Goal: Task Accomplishment & Management: Manage account settings

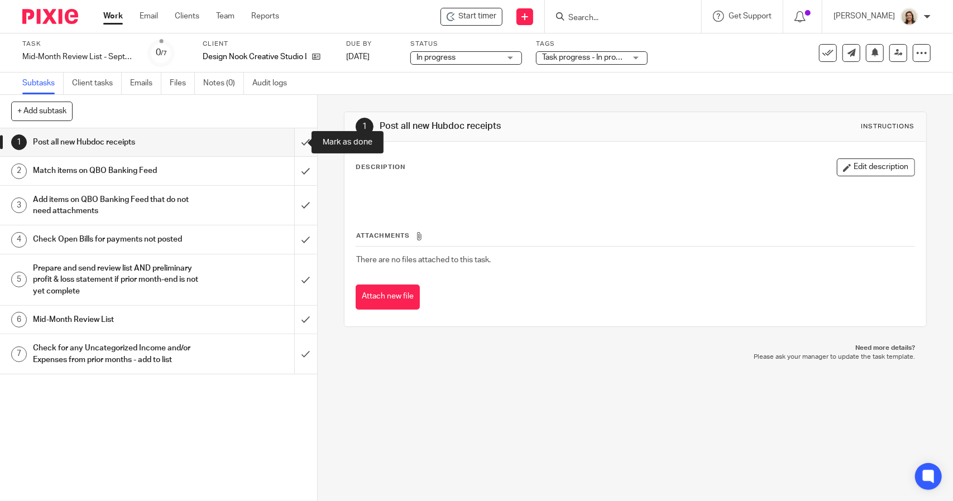
click at [296, 144] on input "submit" at bounding box center [158, 142] width 317 height 28
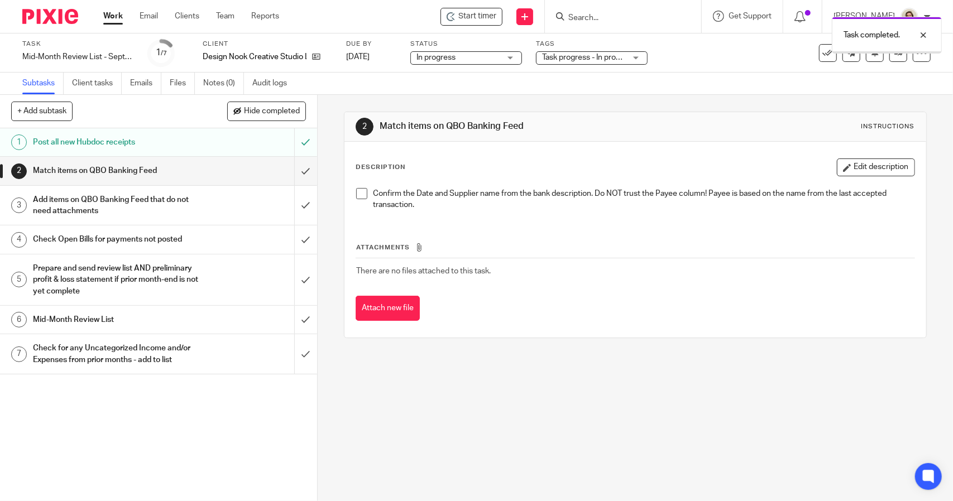
click at [357, 196] on span at bounding box center [361, 193] width 11 height 11
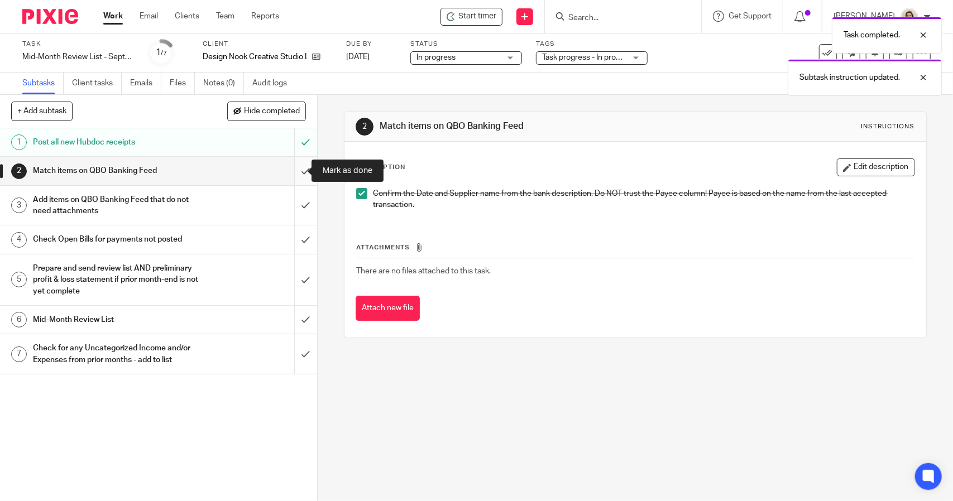
click at [298, 176] on input "submit" at bounding box center [158, 171] width 317 height 28
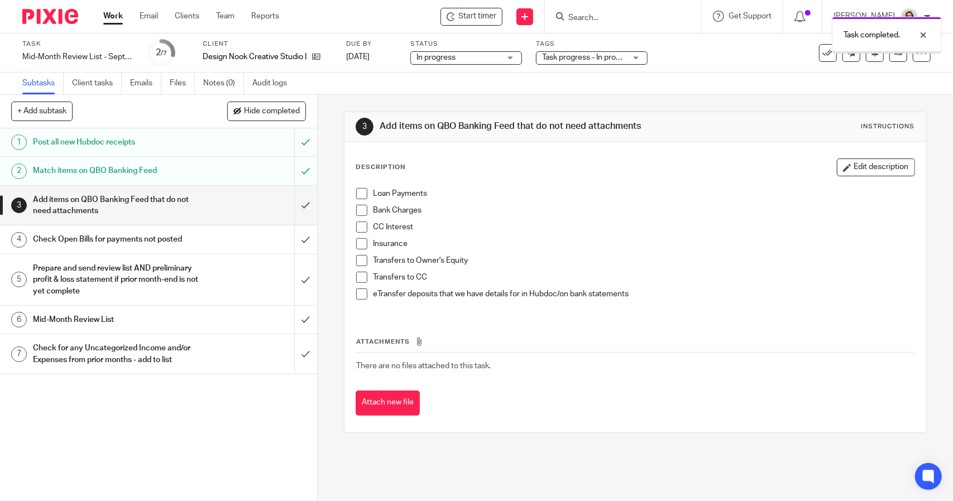
click at [359, 187] on div "Loan Payments Bank Charges CC Interest Insurance Transfers to Owner's Equity Tr…" at bounding box center [635, 248] width 569 height 131
click at [357, 196] on span at bounding box center [361, 193] width 11 height 11
click at [360, 212] on span at bounding box center [361, 210] width 11 height 11
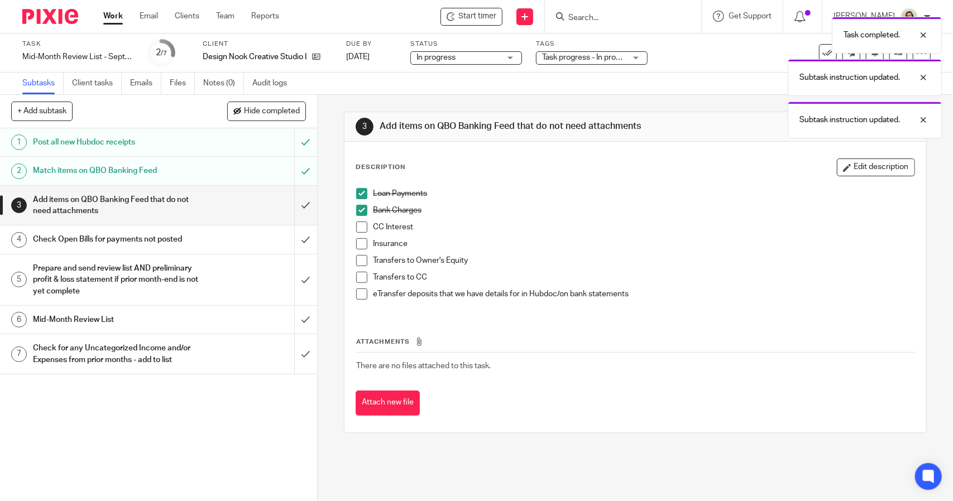
click at [358, 226] on span at bounding box center [361, 227] width 11 height 11
drag, startPoint x: 358, startPoint y: 245, endPoint x: 359, endPoint y: 251, distance: 5.8
click at [358, 245] on span at bounding box center [361, 243] width 11 height 11
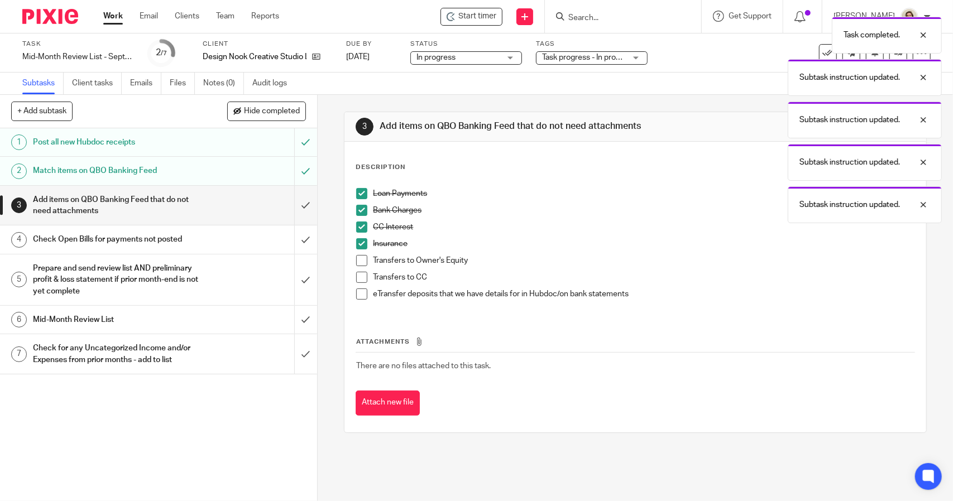
click at [359, 260] on span at bounding box center [361, 260] width 11 height 11
click at [361, 275] on span at bounding box center [361, 277] width 11 height 11
drag, startPoint x: 359, startPoint y: 294, endPoint x: 334, endPoint y: 275, distance: 31.9
click at [359, 294] on span at bounding box center [361, 294] width 11 height 11
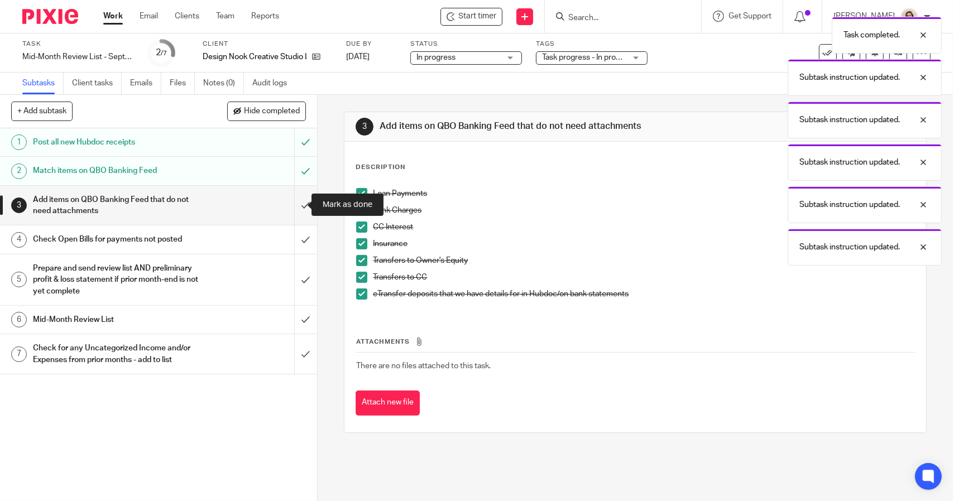
click at [289, 208] on input "submit" at bounding box center [158, 206] width 317 height 40
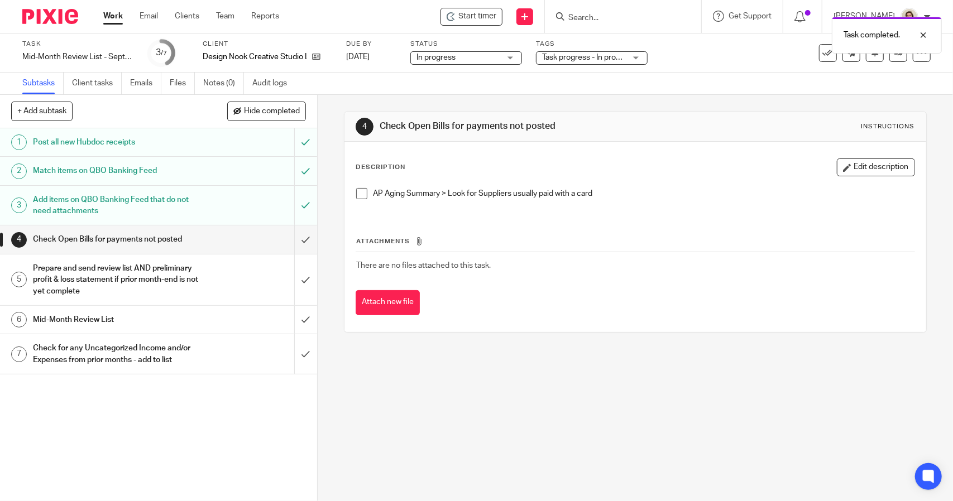
drag, startPoint x: 364, startPoint y: 191, endPoint x: 358, endPoint y: 194, distance: 6.5
click at [364, 191] on li "AP Aging Summary > Look for Suppliers usually paid with a card" at bounding box center [635, 196] width 558 height 17
click at [357, 194] on span at bounding box center [361, 193] width 11 height 11
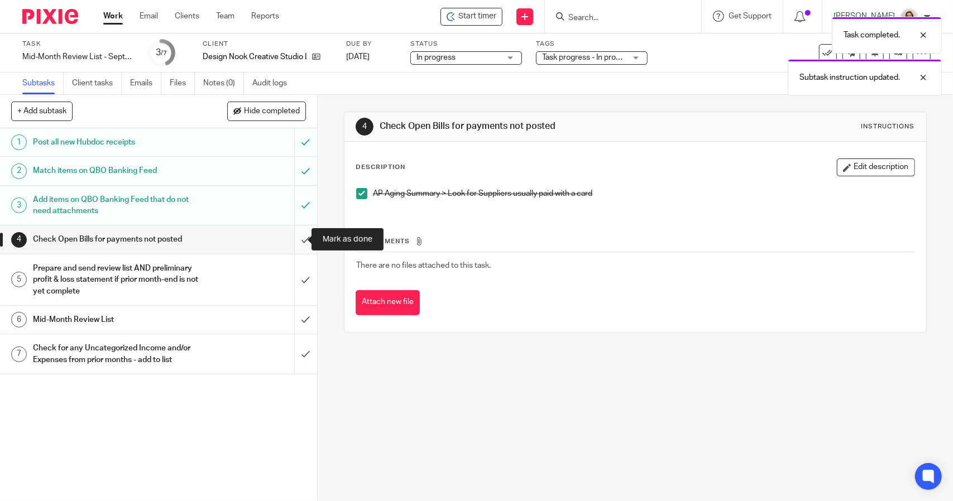
click at [303, 234] on input "submit" at bounding box center [158, 239] width 317 height 28
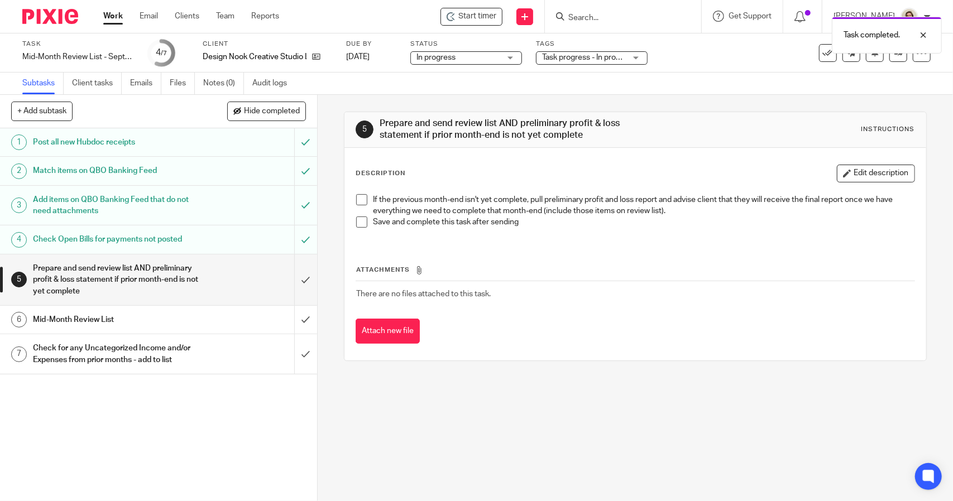
click at [356, 200] on span at bounding box center [361, 199] width 11 height 11
click at [358, 224] on span at bounding box center [361, 222] width 11 height 11
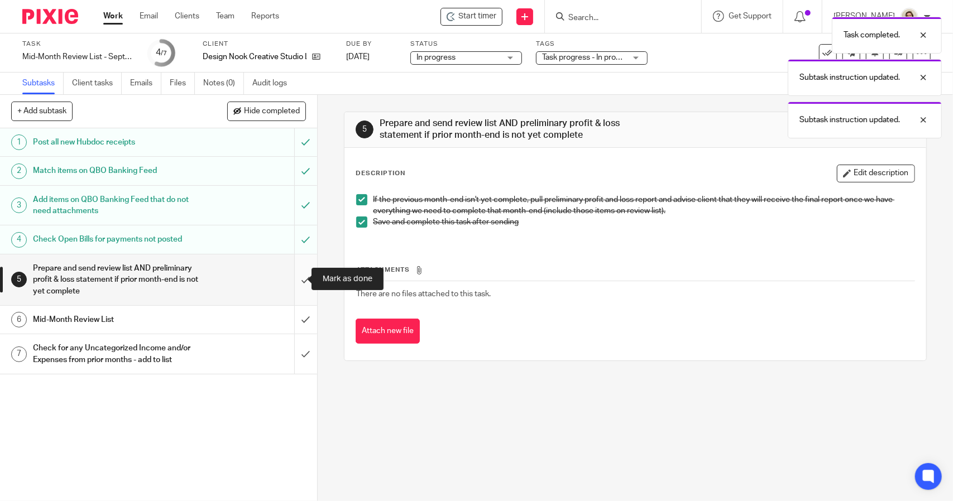
click at [298, 281] on input "submit" at bounding box center [158, 280] width 317 height 51
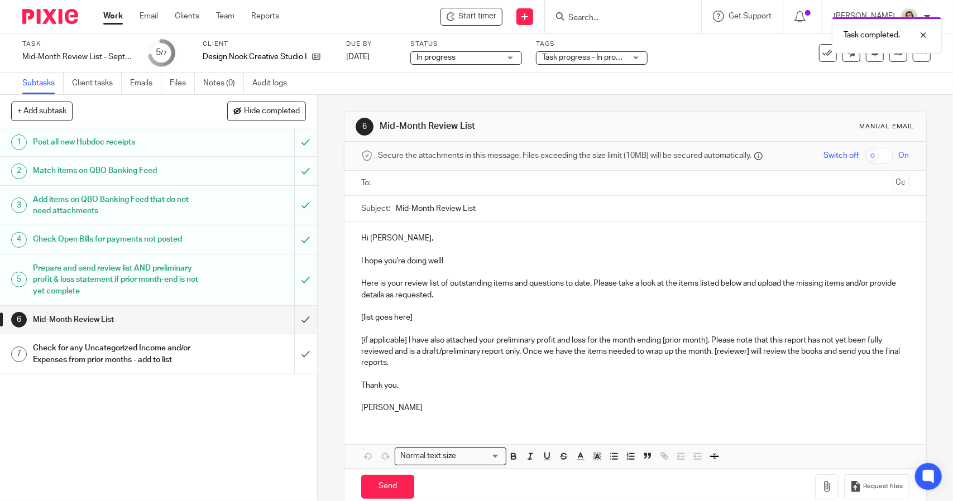
click at [396, 205] on input "Mid-Month Review List" at bounding box center [652, 208] width 513 height 25
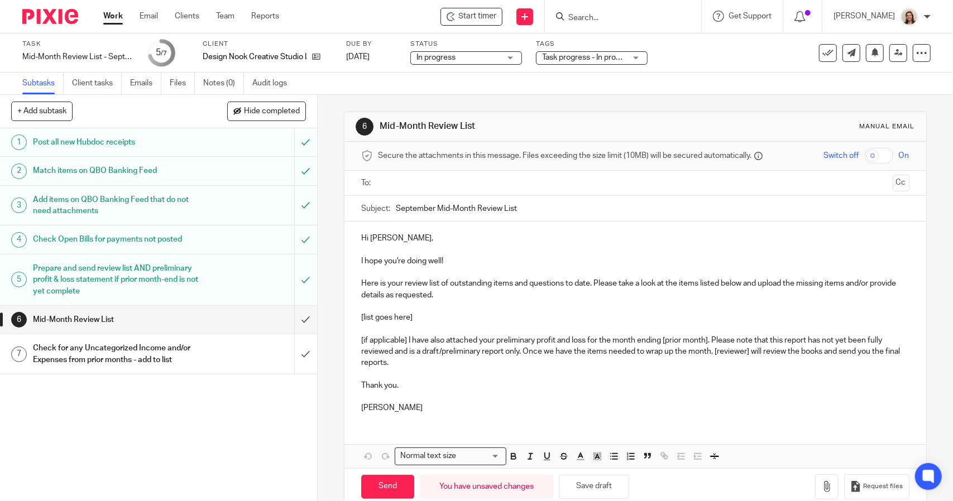
type input "September Mid-Month Review List"
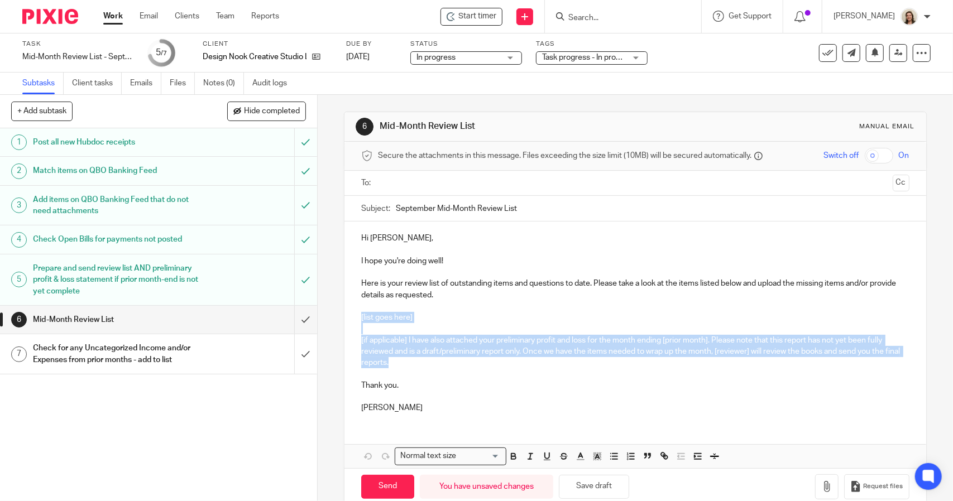
drag, startPoint x: 406, startPoint y: 361, endPoint x: 348, endPoint y: 315, distance: 73.1
click at [348, 315] on div "Hi [PERSON_NAME], I hope you're doing well! Here is your review list of outstan…" at bounding box center [634, 322] width 581 height 200
click at [414, 328] on p at bounding box center [635, 328] width 548 height 11
drag, startPoint x: 405, startPoint y: 364, endPoint x: 341, endPoint y: 321, distance: 76.8
click at [344, 321] on div "Hi Ariel, I hope you're doing well! Here is your review list of outstanding ite…" at bounding box center [634, 322] width 581 height 200
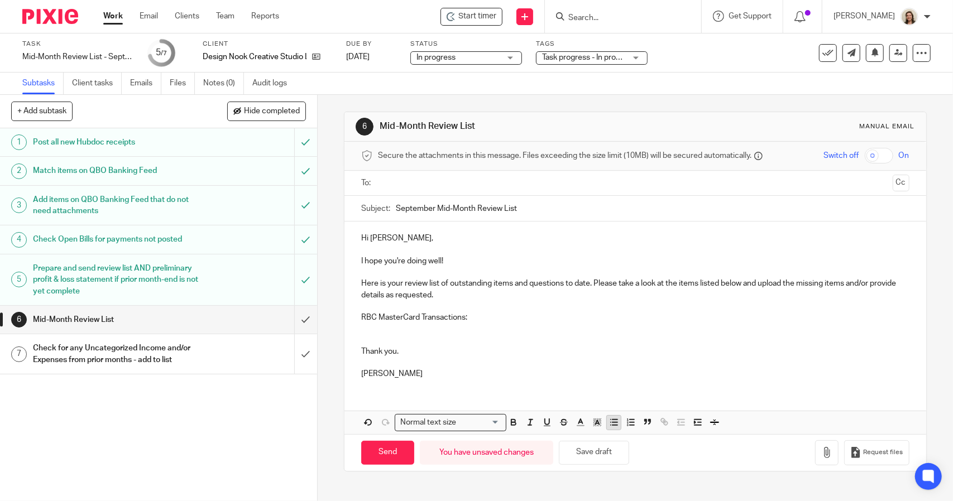
click at [614, 423] on line "button" at bounding box center [614, 423] width 5 height 0
drag, startPoint x: 467, startPoint y: 318, endPoint x: 338, endPoint y: 316, distance: 128.4
click at [338, 316] on div "6 Mid-Month Review List Manual email Secure the attachments in this message. Fi…" at bounding box center [635, 298] width 635 height 406
click at [595, 325] on p "09/07/2025 Openai Chatgpt Subscr $31.78" at bounding box center [645, 328] width 525 height 11
click at [349, 347] on div "Hi Ariel, I hope you're doing well! Here is your review list of outstanding ite…" at bounding box center [634, 305] width 581 height 166
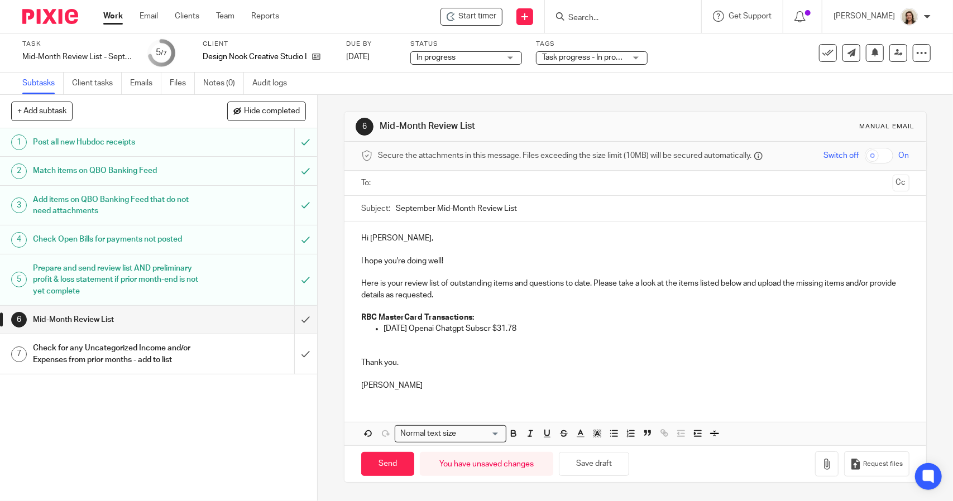
click at [365, 373] on p at bounding box center [635, 373] width 548 height 11
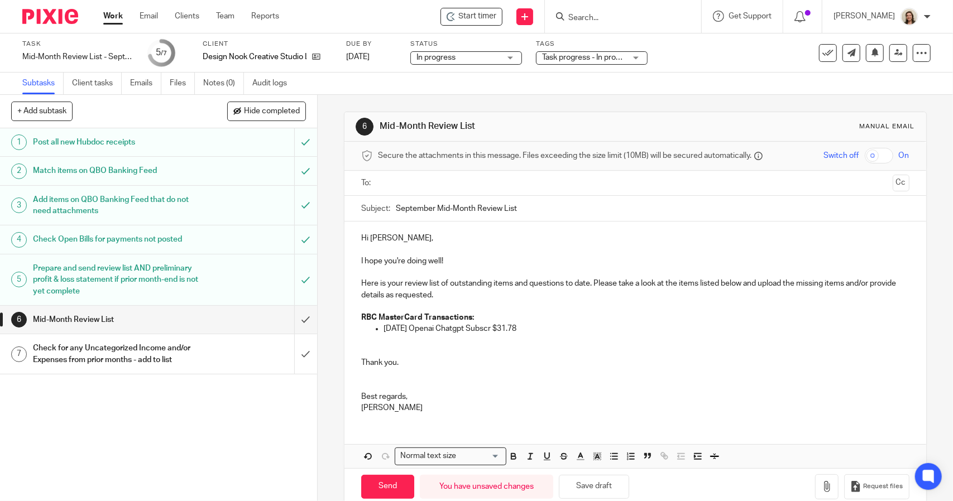
click at [410, 184] on input "text" at bounding box center [635, 183] width 506 height 13
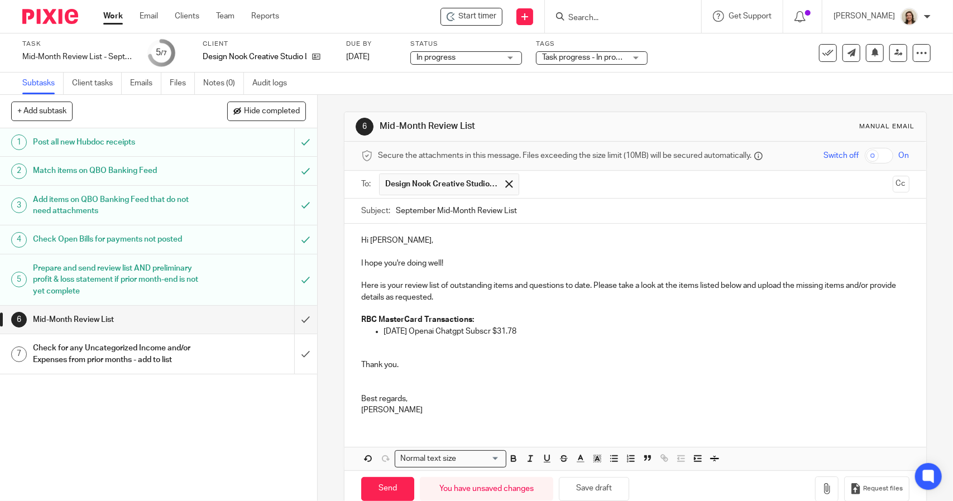
click at [429, 241] on p "Hi Ariel," at bounding box center [635, 240] width 548 height 11
drag, startPoint x: 388, startPoint y: 482, endPoint x: 376, endPoint y: 446, distance: 38.0
click at [388, 482] on input "Send" at bounding box center [387, 489] width 53 height 24
click at [78, 54] on div "Mid-Month Review List - September Save Mid-Month Review List - September" at bounding box center [78, 56] width 112 height 11
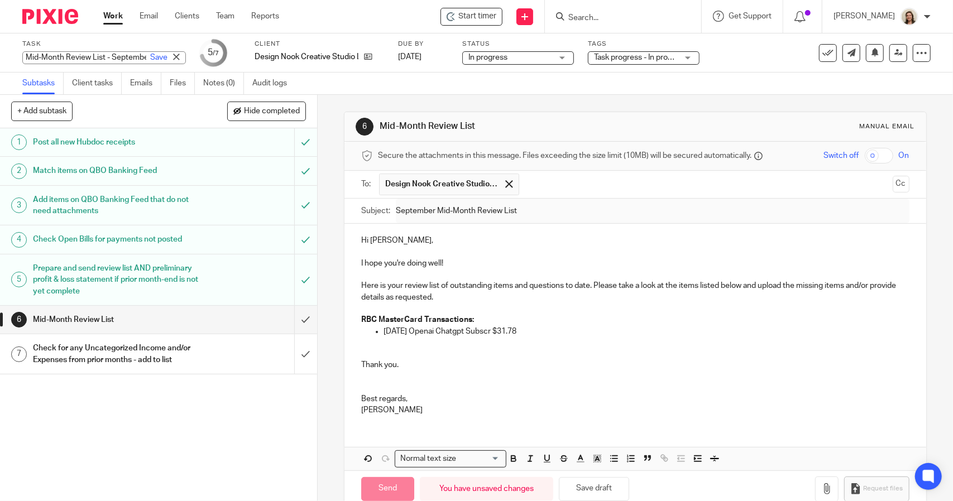
type input "Sent"
click at [180, 349] on h1 "Check for any Uncategorized Income and/or Expenses from prior months - add to l…" at bounding box center [116, 354] width 167 height 28
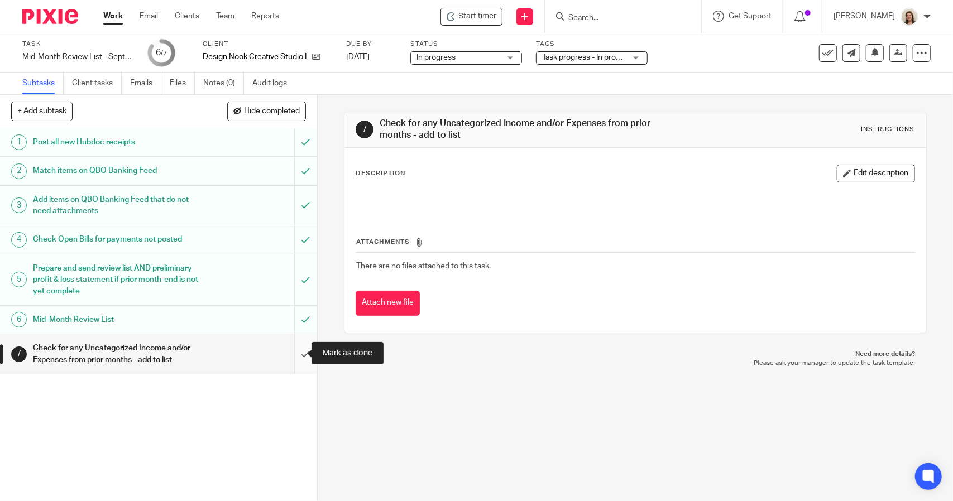
click at [298, 352] on input "submit" at bounding box center [158, 354] width 317 height 40
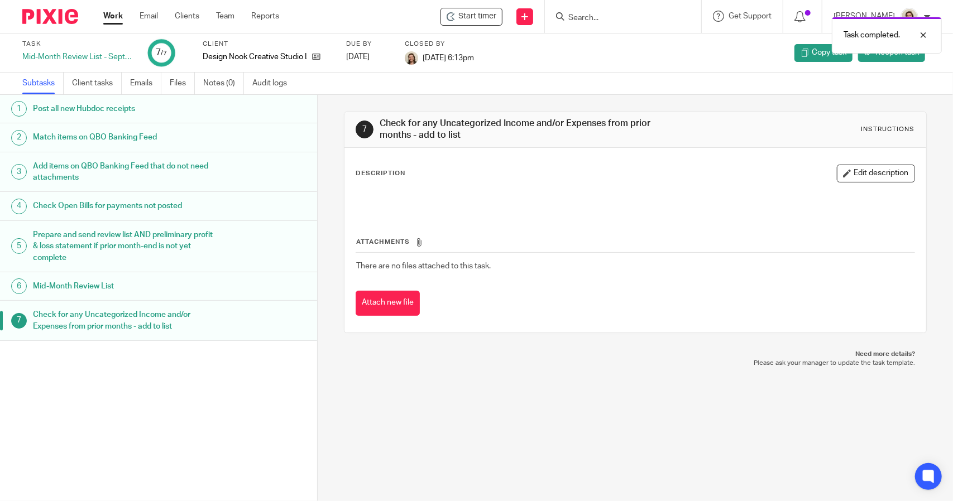
click at [111, 16] on link "Work" at bounding box center [113, 16] width 20 height 11
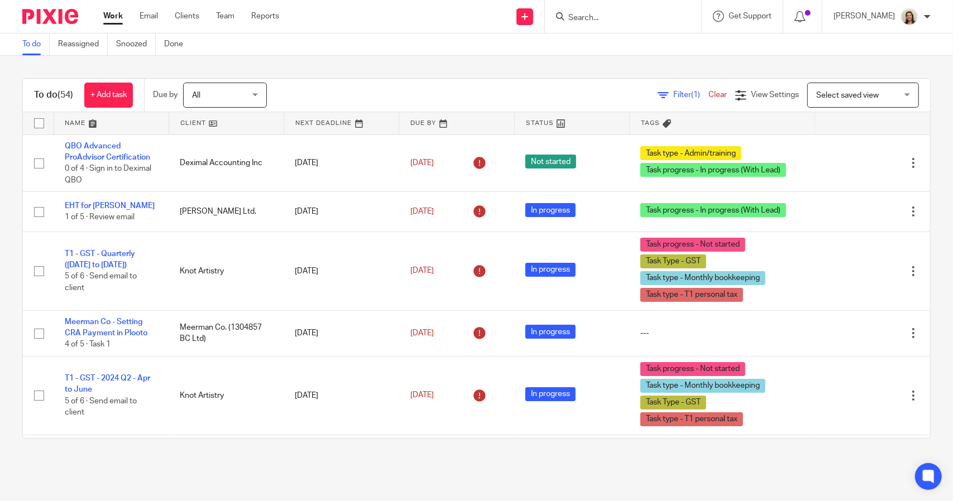
click at [662, 100] on div "Filter (1) Clear" at bounding box center [697, 95] width 78 height 12
click at [673, 95] on span "Filter (1)" at bounding box center [690, 95] width 35 height 8
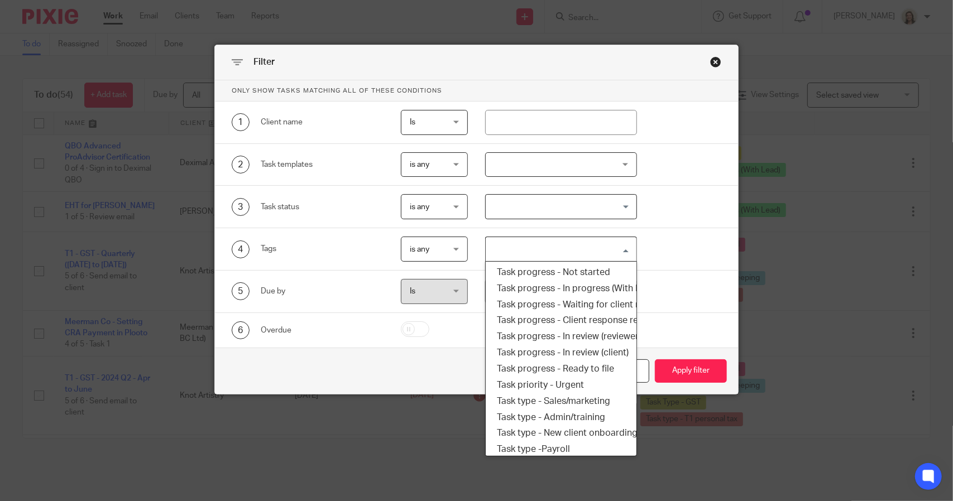
click at [559, 254] on input "Search for option" at bounding box center [558, 249] width 143 height 20
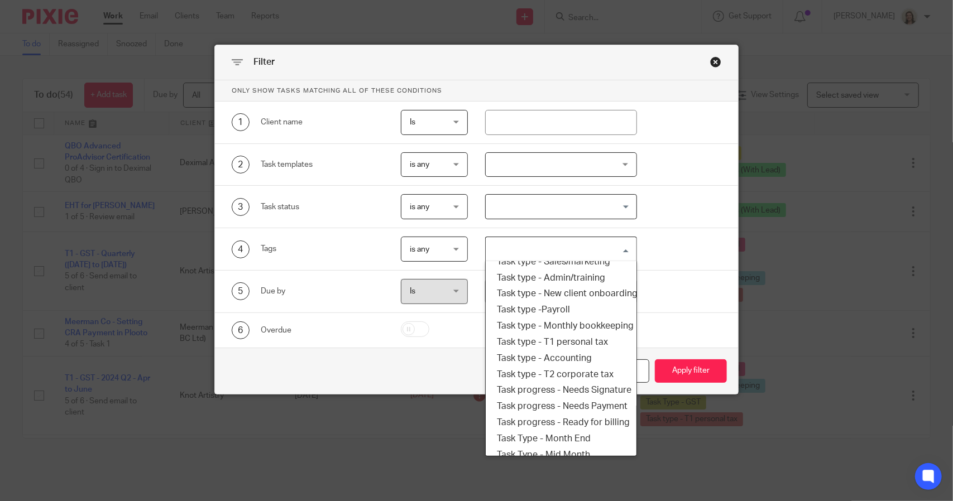
scroll to position [190, 0]
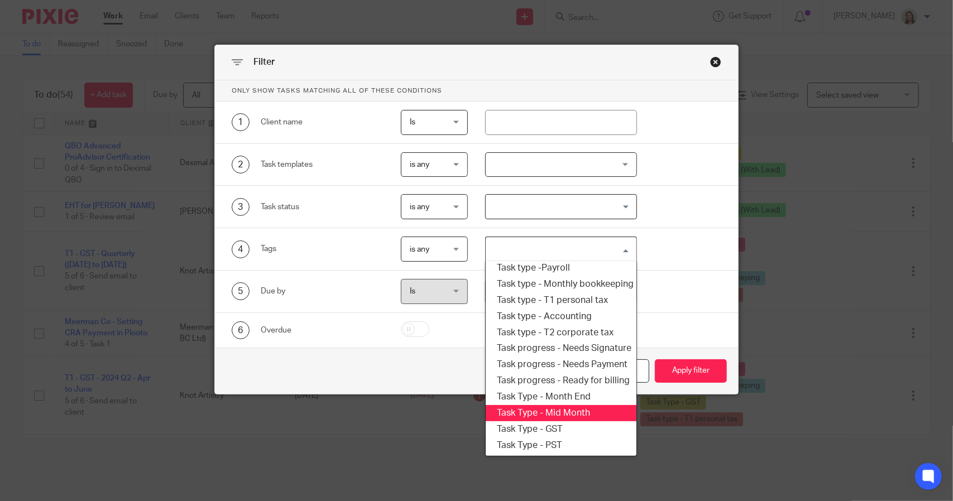
click at [592, 405] on li "Task Type - Mid Month" at bounding box center [561, 413] width 150 height 16
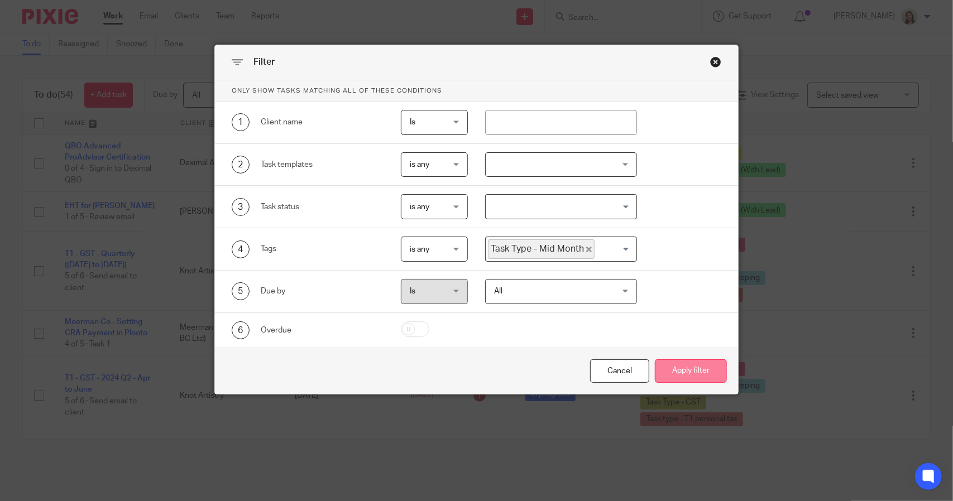
click at [672, 375] on button "Apply filter" at bounding box center [691, 371] width 72 height 24
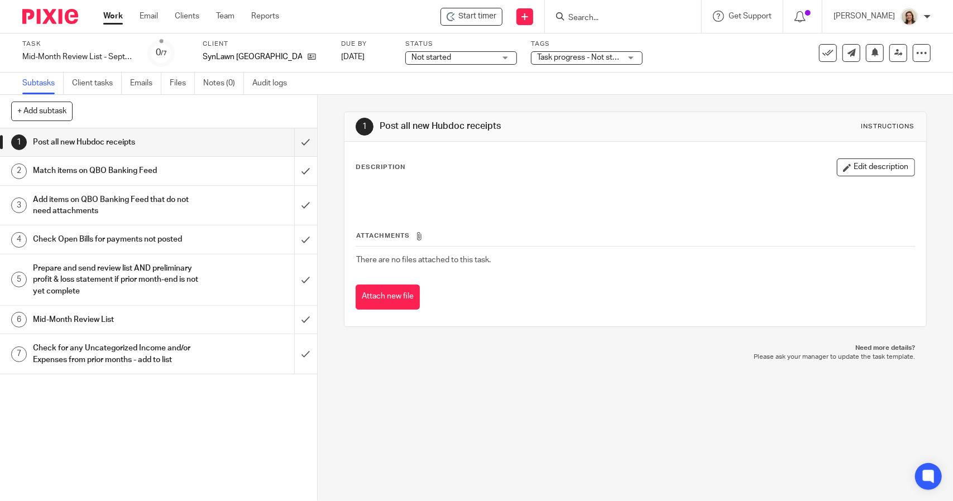
click at [89, 320] on h1 "Mid-Month Review List" at bounding box center [116, 319] width 167 height 17
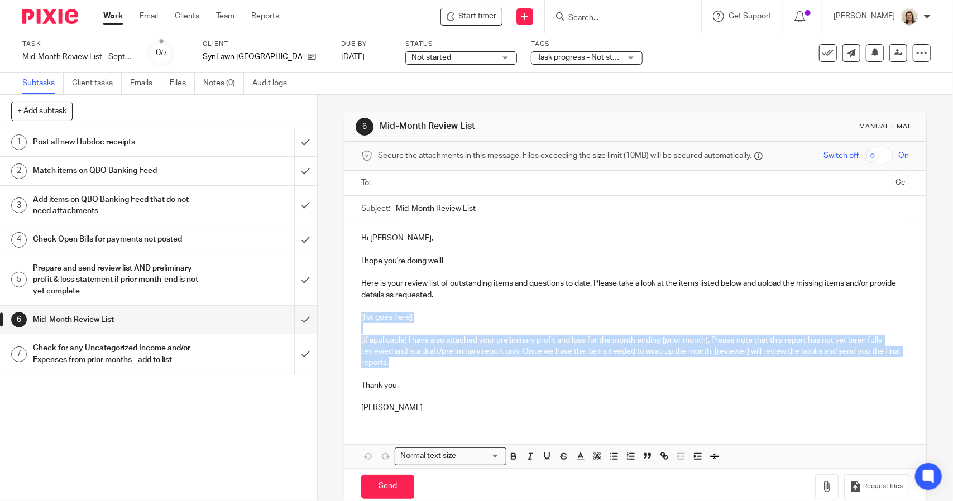
drag, startPoint x: 412, startPoint y: 363, endPoint x: 311, endPoint y: 315, distance: 111.6
click at [311, 315] on div "+ Add subtask Cancel + Add 1 Post all new Hubdoc receipts 2 Match items on QBO …" at bounding box center [476, 298] width 953 height 406
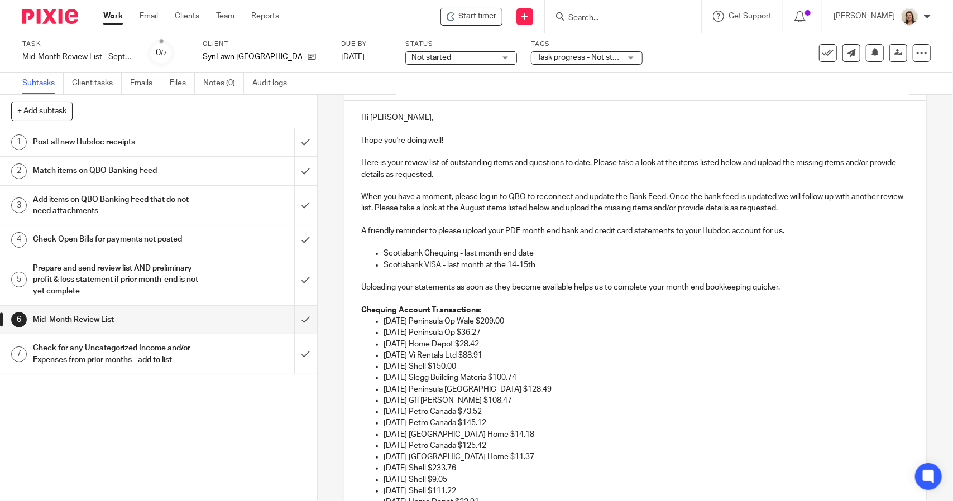
scroll to position [105, 0]
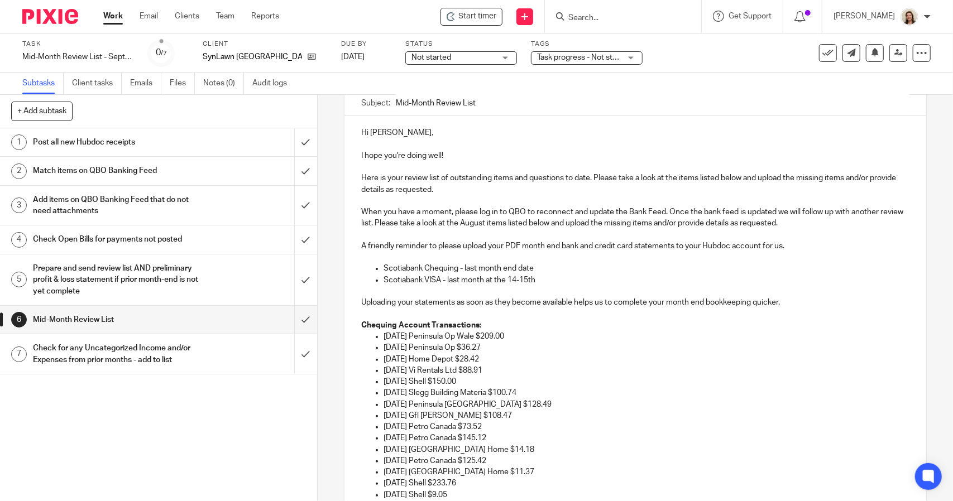
click at [558, 261] on p at bounding box center [635, 257] width 548 height 11
click at [576, 280] on p "Scotiabank VISA - last month at the 14-15th" at bounding box center [645, 280] width 525 height 11
click at [460, 268] on p "Scotiabank Chequing - last month end date" at bounding box center [645, 268] width 525 height 11
click at [501, 268] on p "Scotiabank Chequing - August last month end date" at bounding box center [645, 268] width 525 height 11
click at [455, 279] on p "Scotiabank VISA - last month at the 14-15th" at bounding box center [645, 280] width 525 height 11
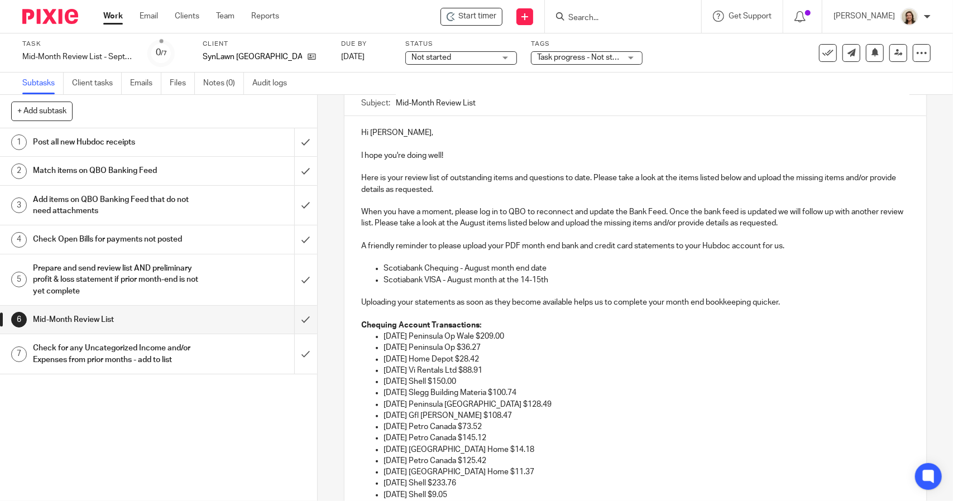
click at [493, 281] on p "Scotiabank VISA - August month at the 14-15th" at bounding box center [645, 280] width 525 height 11
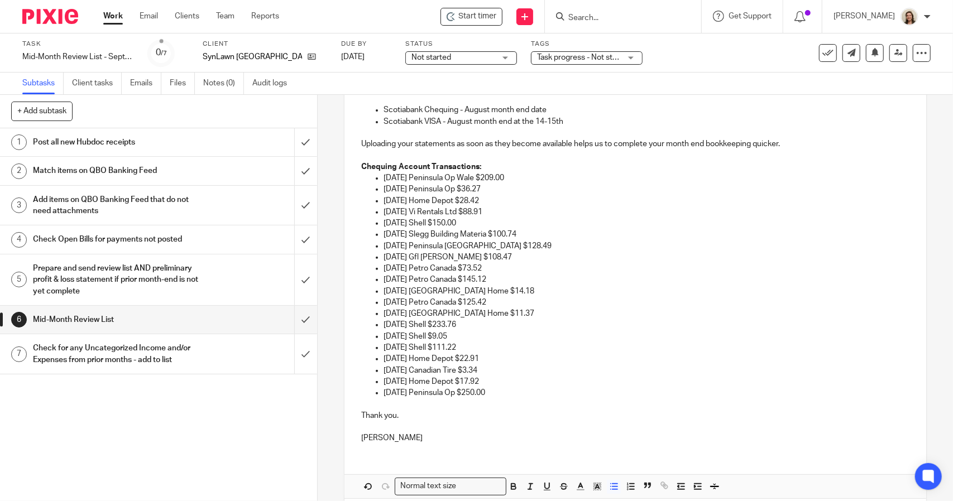
scroll to position [313, 0]
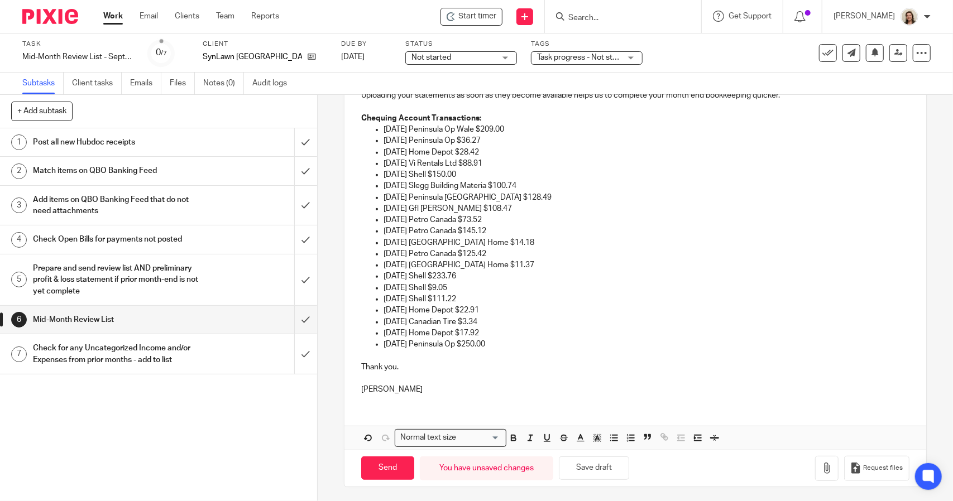
click at [361, 381] on p at bounding box center [635, 378] width 548 height 11
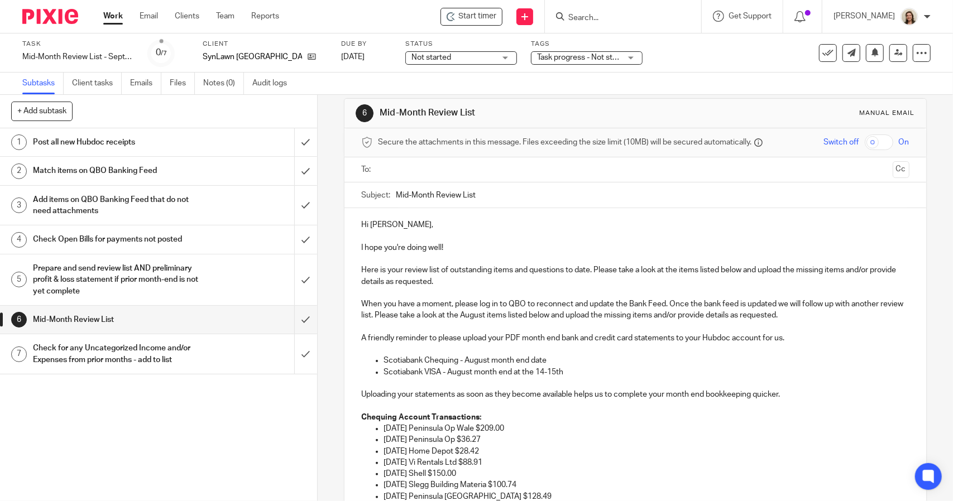
scroll to position [0, 0]
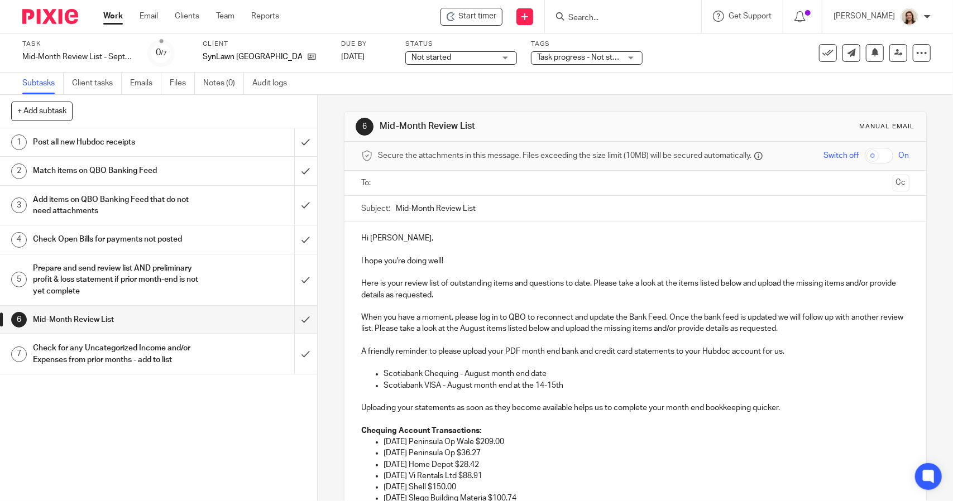
click at [396, 208] on input "Mid-Month Review List" at bounding box center [652, 208] width 513 height 25
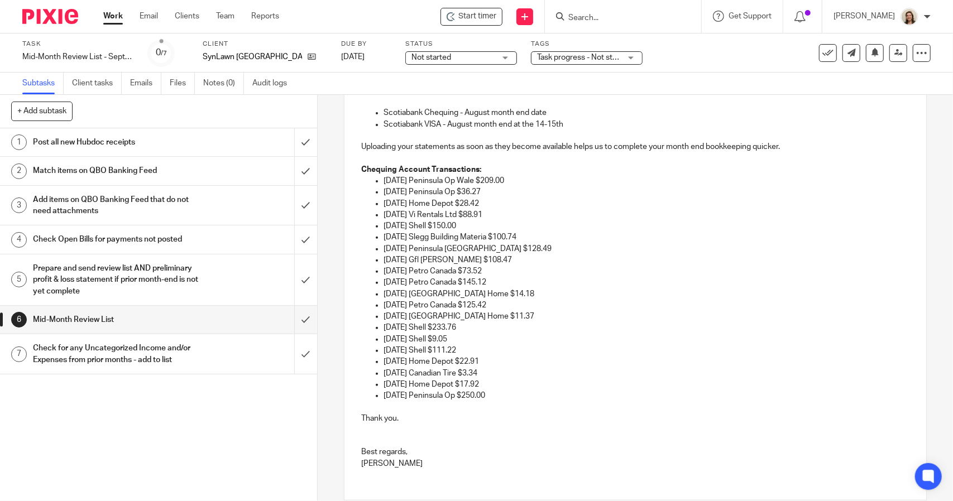
scroll to position [279, 0]
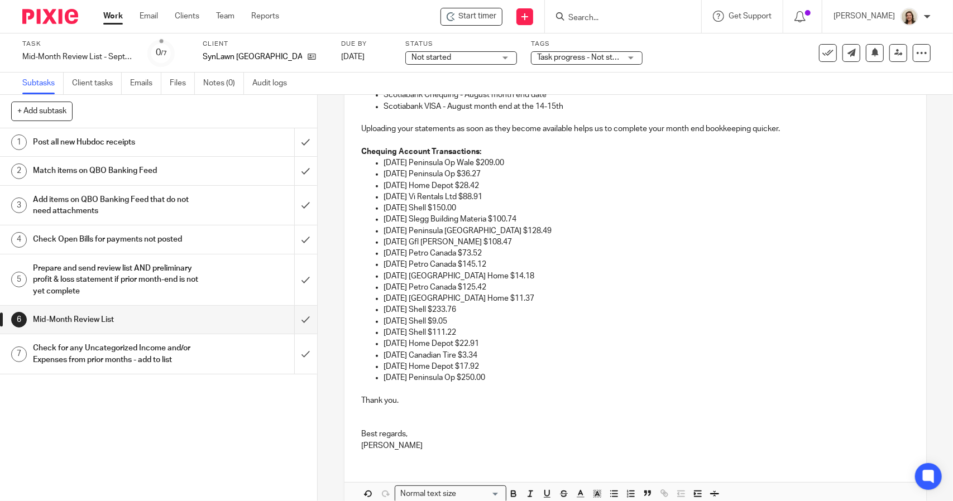
click at [361, 151] on strong "Chequing Account Transactions:" at bounding box center [421, 152] width 120 height 8
click at [558, 156] on p "We have categorized the following Chequing Account Transactions:" at bounding box center [635, 151] width 548 height 11
click at [553, 169] on p "08/07/2025 Peninsula Op $36.27" at bounding box center [645, 174] width 525 height 11
click at [554, 165] on p "08/07/2025 Peninsula Op Wale $209.00" at bounding box center [645, 162] width 525 height 11
click at [510, 176] on p "08/07/2025 Peninsula Op $36.27" at bounding box center [645, 174] width 525 height 11
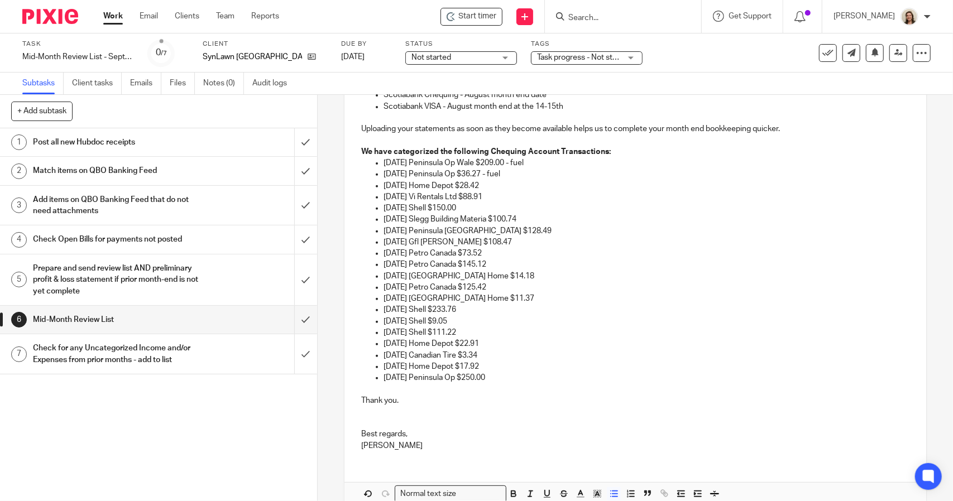
click at [510, 184] on p "08/08/2025 Home Depot $28.42" at bounding box center [645, 185] width 525 height 11
click at [514, 195] on p "08/08/2025 Vi Rentals Ltd $88.91" at bounding box center [645, 196] width 525 height 11
click at [508, 205] on p "08/11/2025 Shell $150.00" at bounding box center [645, 208] width 525 height 11
click at [552, 215] on p "08/11/2025 Slegg Building Materia $100.74" at bounding box center [645, 219] width 525 height 11
click at [550, 219] on p "08/11/2025 Slegg Building Materia $100.74 - puerchases" at bounding box center [645, 219] width 525 height 11
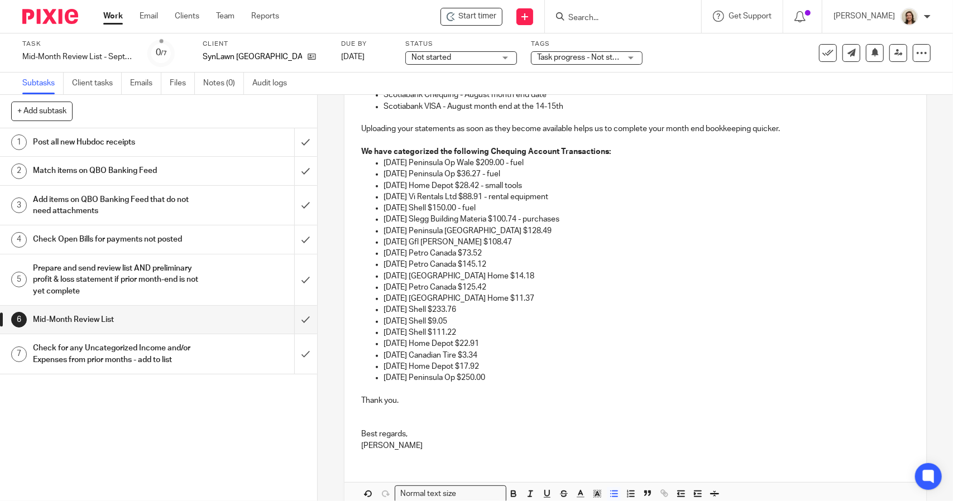
click at [550, 227] on p "08/12/2025 Peninsula Op Millst $128.49" at bounding box center [645, 230] width 525 height 11
click at [541, 241] on p "08/15/2025 Gfl Henry Eng $108.47" at bounding box center [645, 242] width 525 height 11
click at [537, 253] on p "08/15/2025 Petro Canada $73.52" at bounding box center [645, 253] width 525 height 11
click at [529, 265] on p "08/15/2025 Petro Canada $145.12" at bounding box center [645, 264] width 525 height 11
click at [530, 282] on p "08/18/2025 Petro Canada $125.42" at bounding box center [645, 287] width 525 height 11
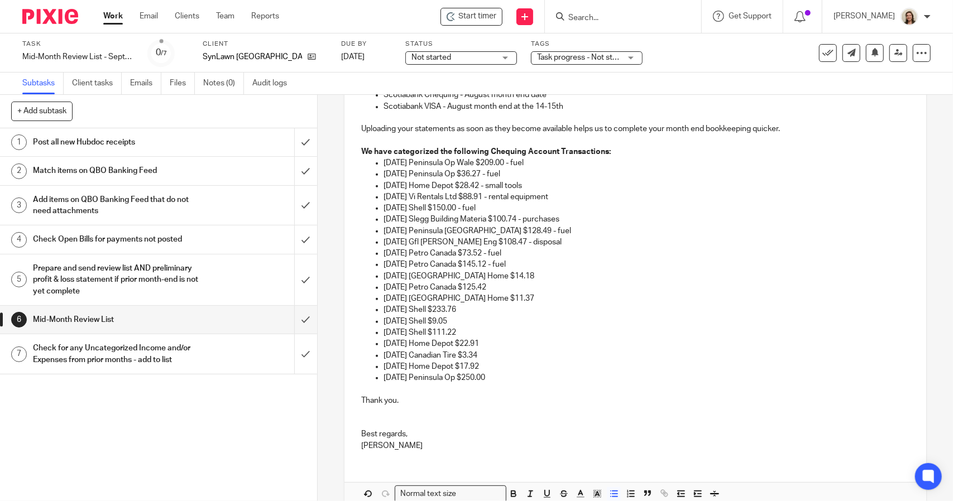
click at [522, 271] on p "08/18/2025 Oak Bay Home $14.18" at bounding box center [645, 276] width 525 height 11
click at [527, 287] on p "08/18/2025 Petro Canada $125.42" at bounding box center [645, 287] width 525 height 11
click at [527, 296] on p "08/18/2025 Oak Bay Home $11.37" at bounding box center [645, 298] width 525 height 11
click at [516, 304] on p "08/18/2025 Shell $233.76" at bounding box center [645, 309] width 525 height 11
click at [507, 318] on p "08/18/2025 Shell $9.05" at bounding box center [645, 321] width 525 height 11
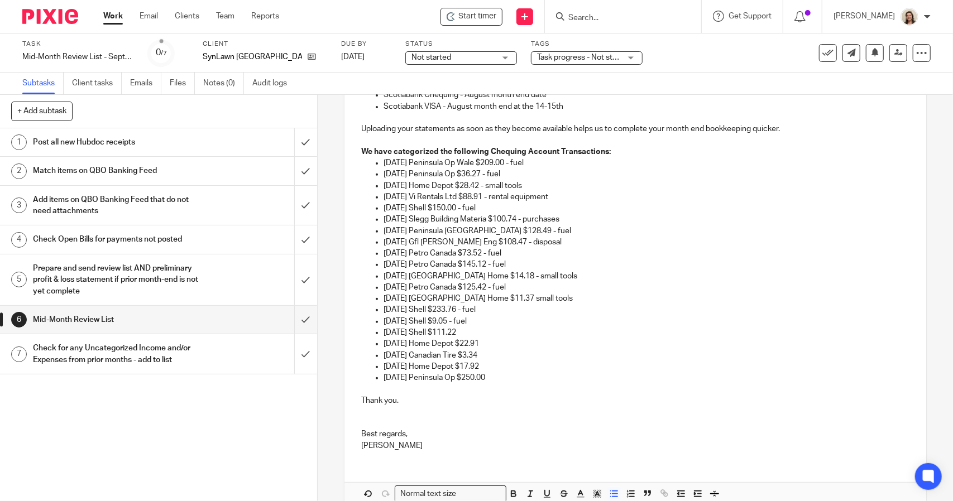
click at [506, 332] on p "08/19/2025 Shell $111.22" at bounding box center [645, 332] width 525 height 11
click at [506, 342] on p "08/19/2025 Home Depot $22.91" at bounding box center [645, 343] width 525 height 11
click at [505, 352] on p "08/20/2025 Canadian Tire $3.34" at bounding box center [645, 355] width 525 height 11
click at [514, 363] on p "08/21/2025 Home Depot $17.92" at bounding box center [645, 366] width 525 height 11
click at [517, 378] on p "08/21/2025 Peninsula Op $250.00" at bounding box center [645, 377] width 525 height 11
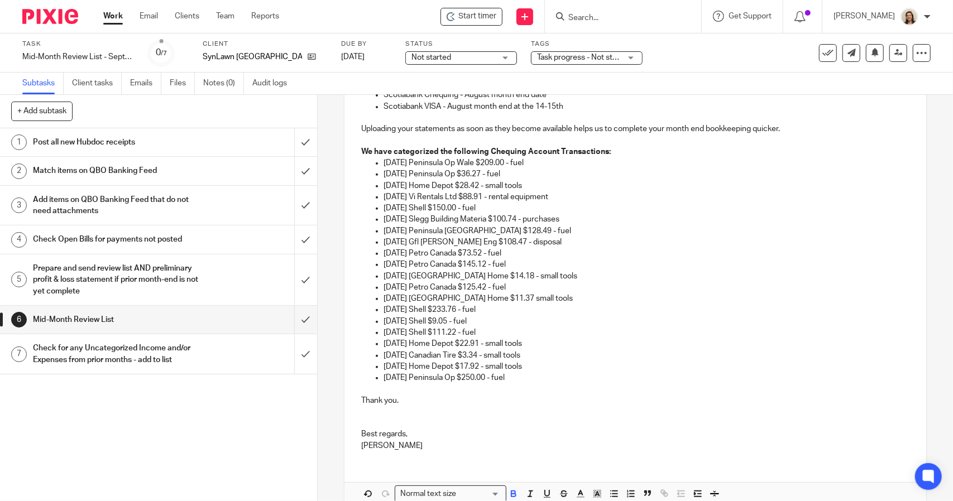
click at [602, 152] on strong "We have categorized the following Chequing Account Transactions:" at bounding box center [485, 152] width 249 height 8
click at [578, 161] on p "08/07/2025 Peninsula Op Wale $209.00 - fuel" at bounding box center [645, 162] width 525 height 11
click at [644, 153] on strong "We have categorized the following Chequing Account Transactions sans reciepts/i…" at bounding box center [526, 152] width 330 height 8
click at [616, 162] on p "08/07/2025 Peninsula Op Wale $209.00 - fuel" at bounding box center [645, 162] width 525 height 11
click at [653, 151] on strong "We have categorized the following Chequing Account Transactions sans receipts/i…" at bounding box center [526, 152] width 330 height 8
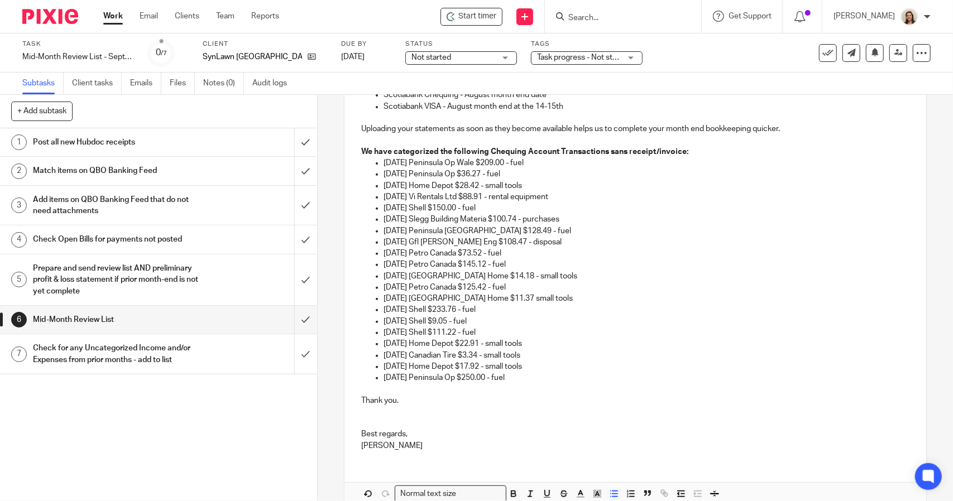
click at [593, 160] on p "08/07/2025 Peninsula Op Wale $209.00 - fuel" at bounding box center [645, 162] width 525 height 11
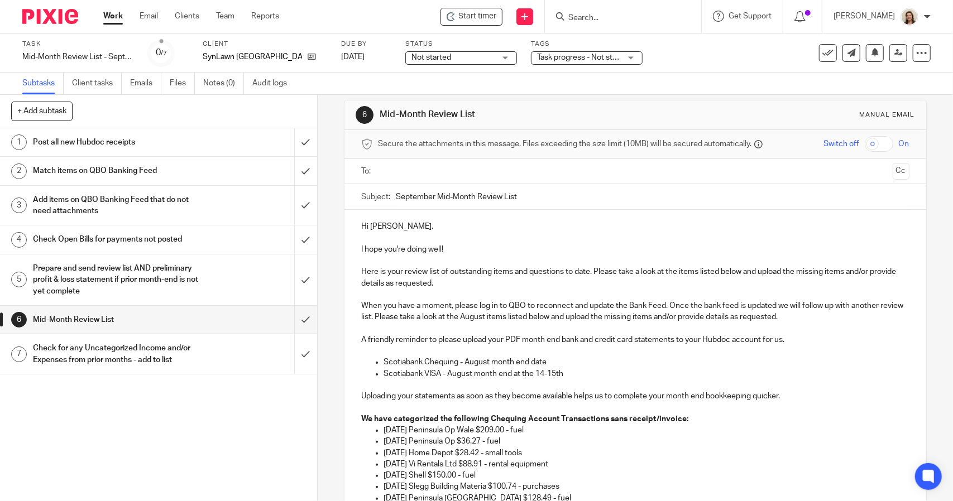
scroll to position [0, 0]
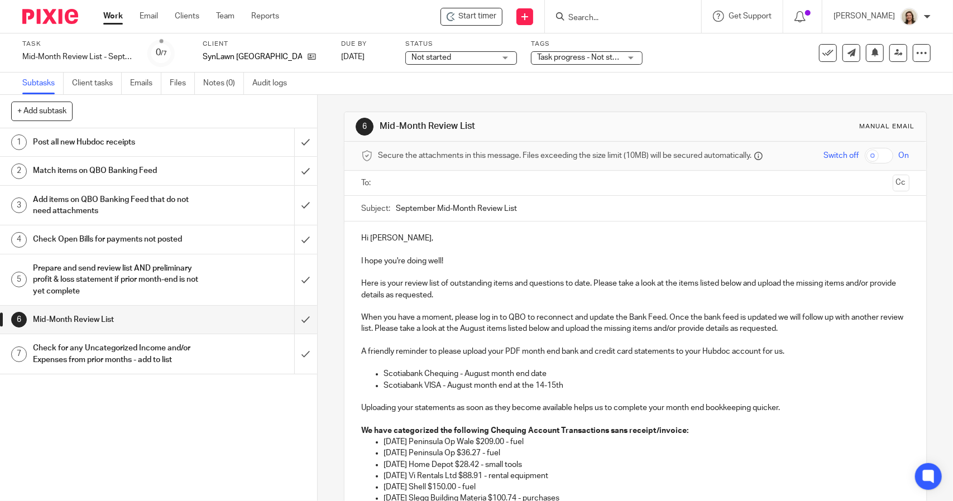
click at [406, 179] on input "text" at bounding box center [635, 183] width 506 height 13
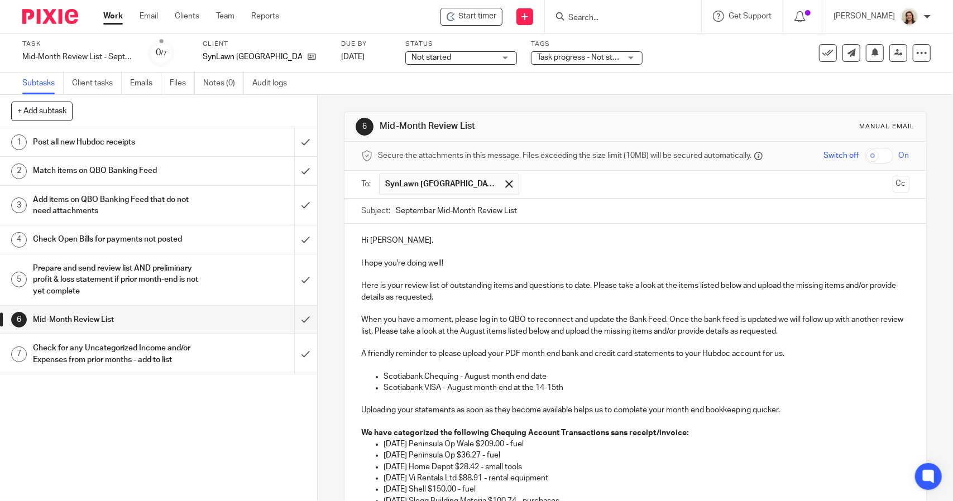
scroll to position [56, 0]
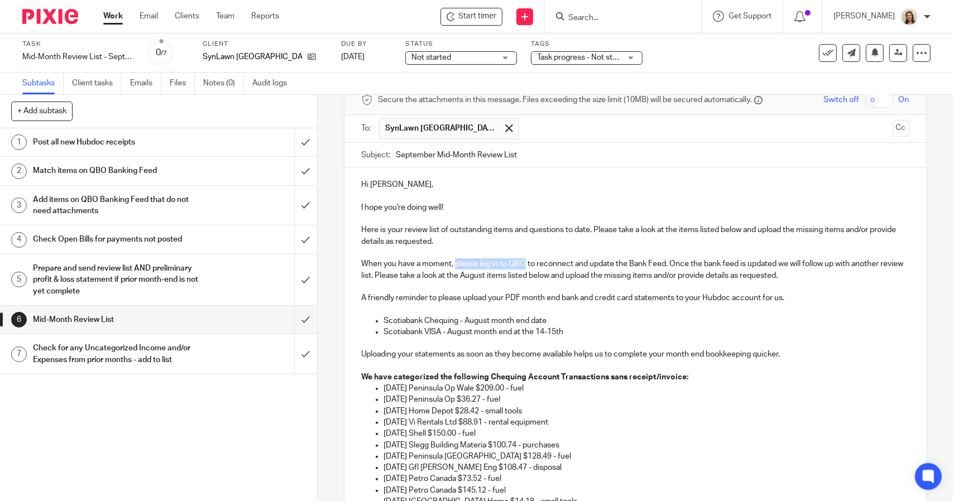
drag, startPoint x: 452, startPoint y: 263, endPoint x: 522, endPoint y: 267, distance: 70.4
click at [522, 267] on p "When you have a moment, please log in to QBO to reconnect and update the Bank F…" at bounding box center [635, 269] width 548 height 23
click at [555, 146] on input "September Mid-Month Review List" at bounding box center [652, 155] width 513 height 25
click at [531, 154] on input "September Mid-Month Review List - Pleasw Login to QBO to Update Bank Feed" at bounding box center [652, 155] width 513 height 25
click at [543, 154] on input "September Mid-Month Review List - Pleasw Login to QBO to Update Bank Feed" at bounding box center [652, 155] width 513 height 25
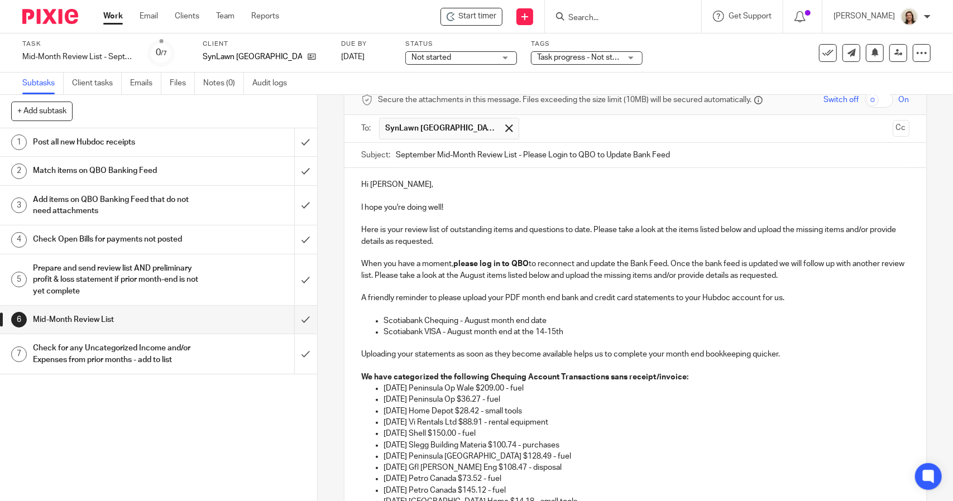
type input "September Mid-Month Review List - Please Login to QBO to Update Bank Feed"
click at [548, 180] on p "Hi Kris," at bounding box center [635, 184] width 548 height 11
click at [421, 191] on p at bounding box center [635, 196] width 548 height 11
click at [457, 207] on p "I hope you're doing well!" at bounding box center [635, 207] width 548 height 11
drag, startPoint x: 435, startPoint y: 299, endPoint x: 673, endPoint y: 299, distance: 237.8
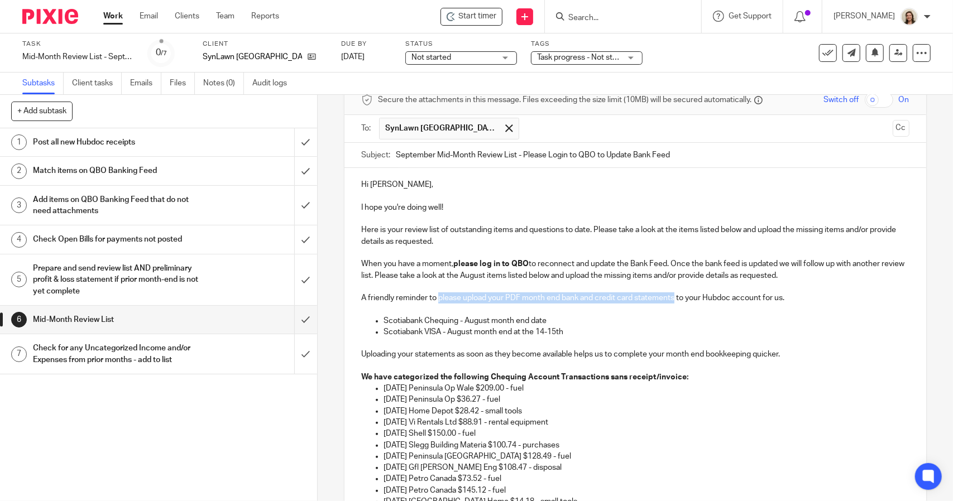
click at [673, 299] on p "A friendly reminder to please upload your PDF month end bank and credit card st…" at bounding box center [635, 297] width 548 height 11
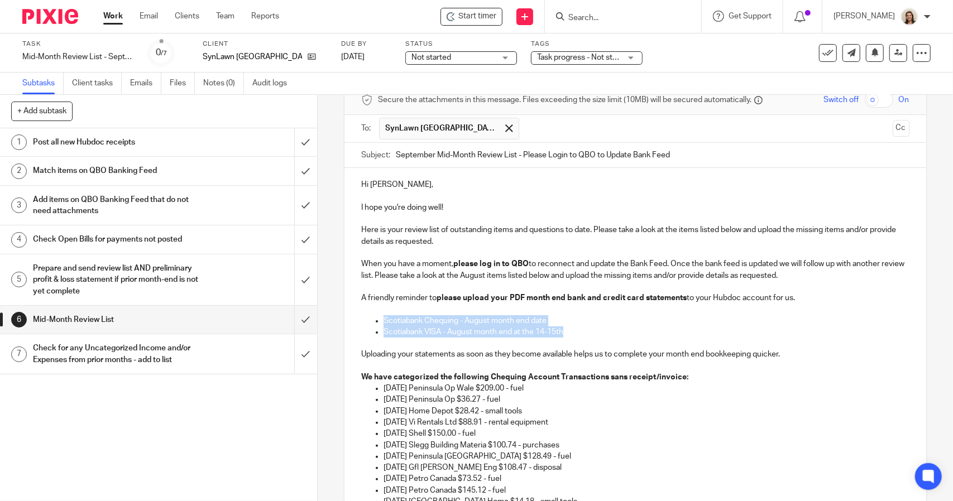
drag, startPoint x: 569, startPoint y: 330, endPoint x: 367, endPoint y: 322, distance: 202.8
click at [367, 322] on ul "Scotiabank Chequing - August month end date Scotiabank VISA - August month end …" at bounding box center [635, 326] width 548 height 23
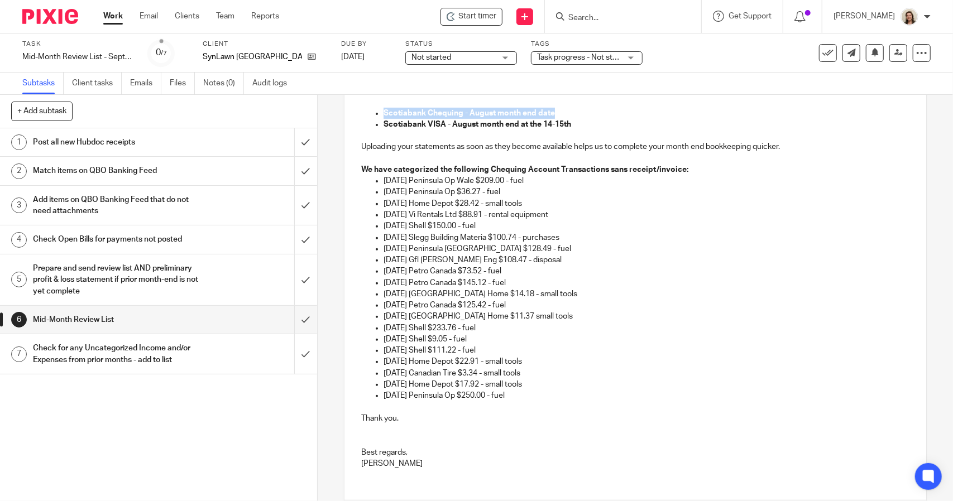
scroll to position [279, 0]
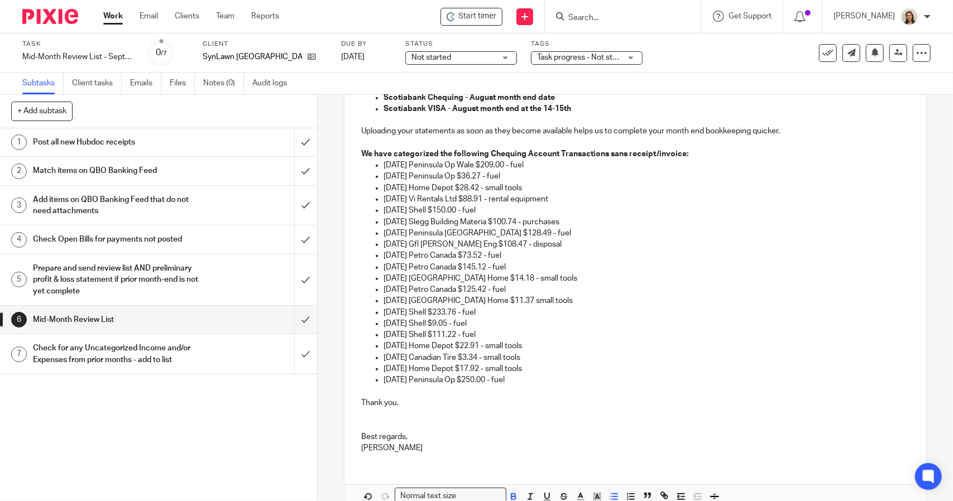
click at [680, 155] on strong "We have categorized the following Chequing Account Transactions sans receipt/in…" at bounding box center [524, 154] width 327 height 8
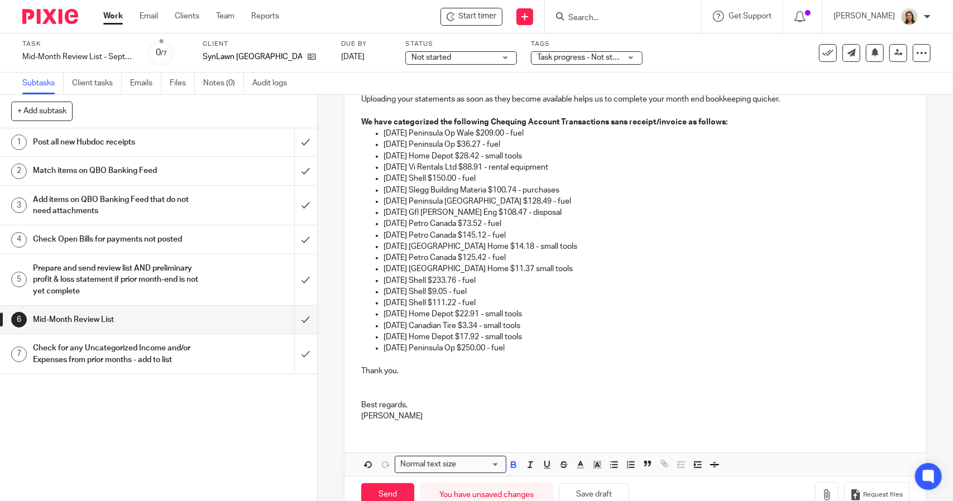
scroll to position [338, 0]
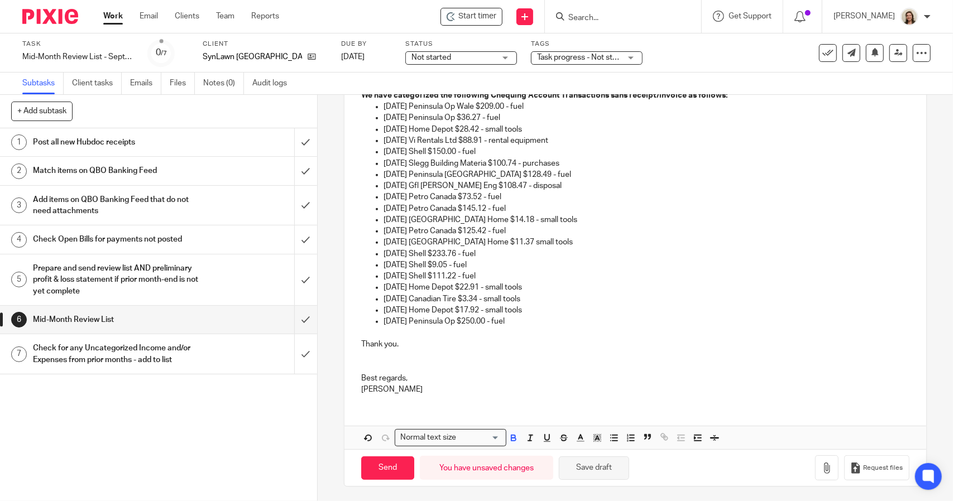
click at [595, 473] on button "Save draft" at bounding box center [594, 469] width 70 height 24
click at [70, 53] on div "Mid-Month Review List - September Save Mid-Month Review List - September" at bounding box center [78, 56] width 112 height 11
click at [373, 474] on input "Send" at bounding box center [387, 469] width 53 height 24
type input "Sent"
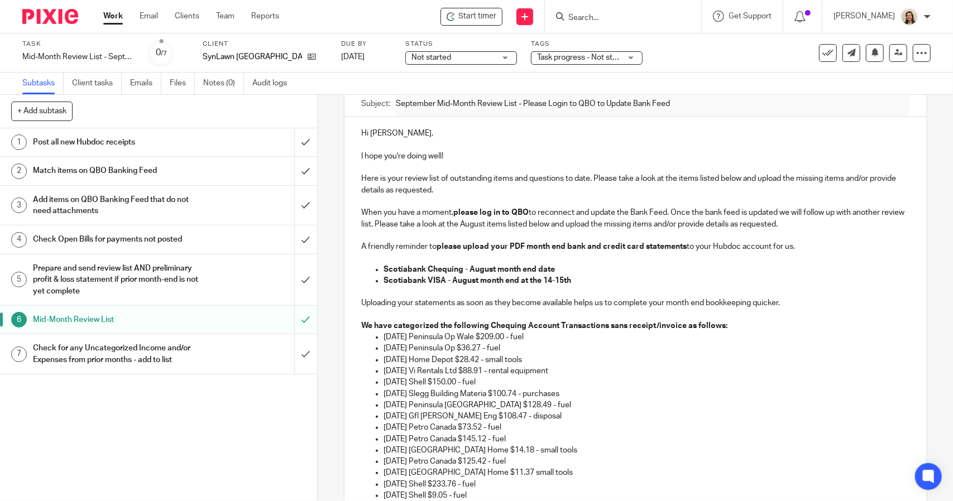
scroll to position [3, 0]
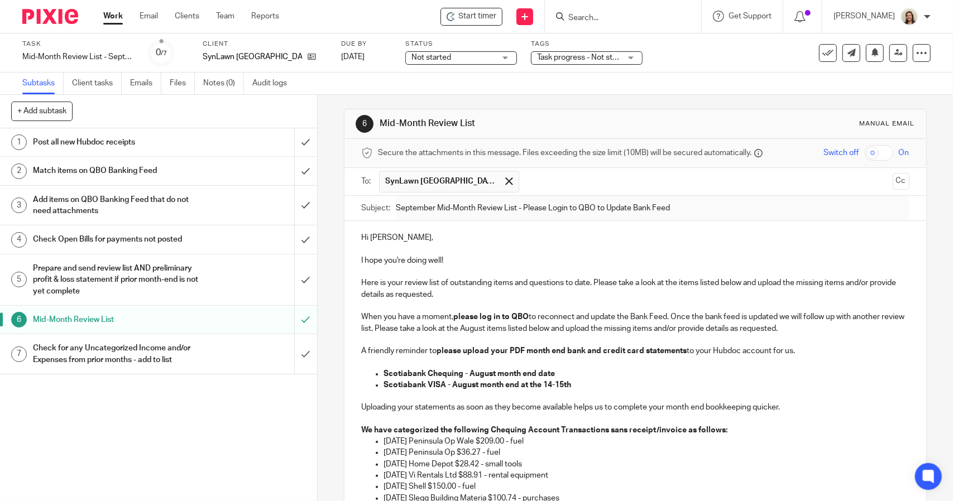
click at [153, 147] on h1 "Post all new Hubdoc receipts" at bounding box center [116, 142] width 167 height 17
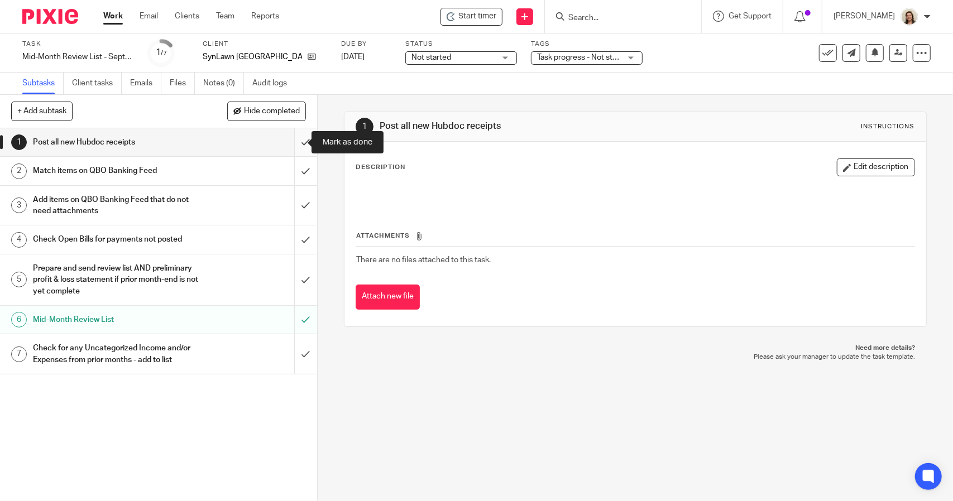
click at [292, 139] on input "submit" at bounding box center [158, 142] width 317 height 28
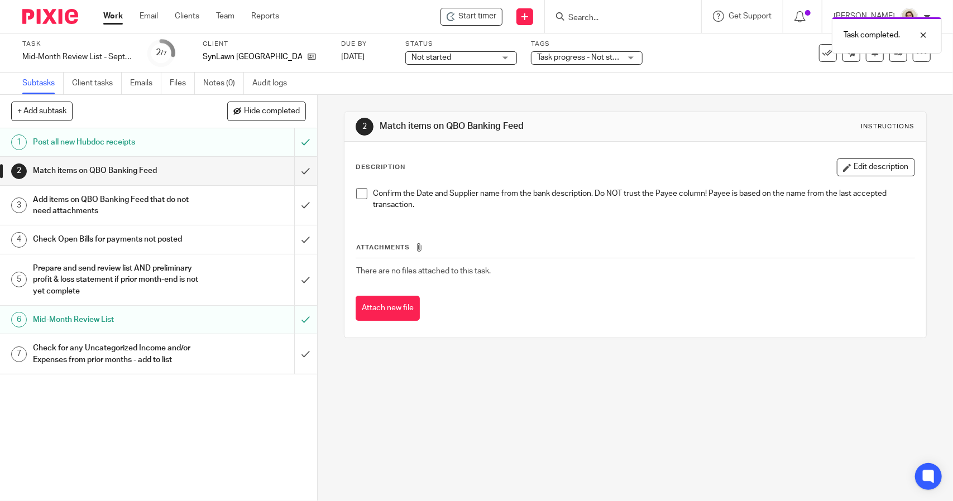
click at [362, 194] on span at bounding box center [361, 193] width 11 height 11
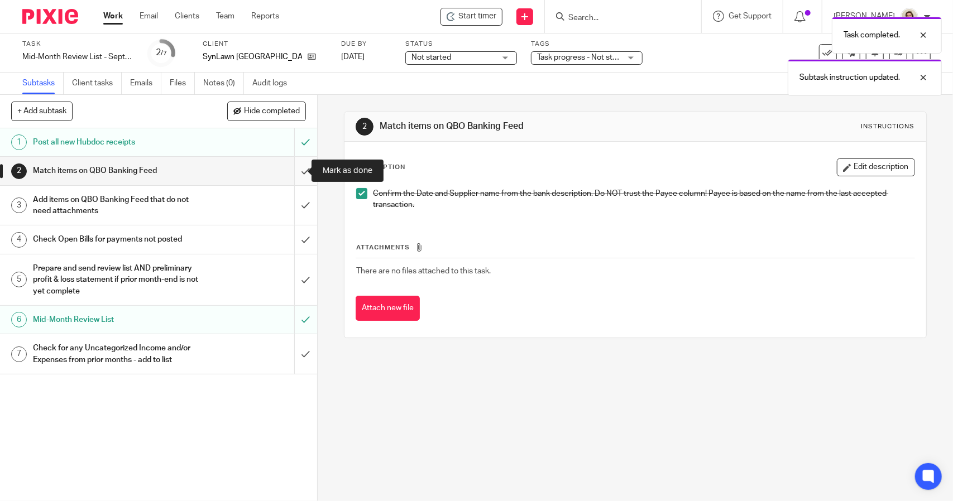
click at [300, 173] on input "submit" at bounding box center [158, 171] width 317 height 28
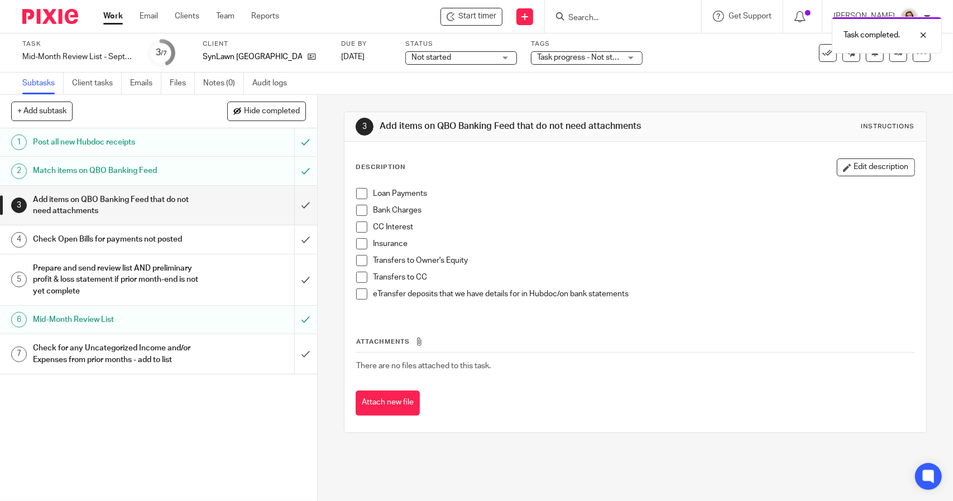
click at [358, 193] on span at bounding box center [361, 193] width 11 height 11
click at [358, 210] on span at bounding box center [361, 210] width 11 height 11
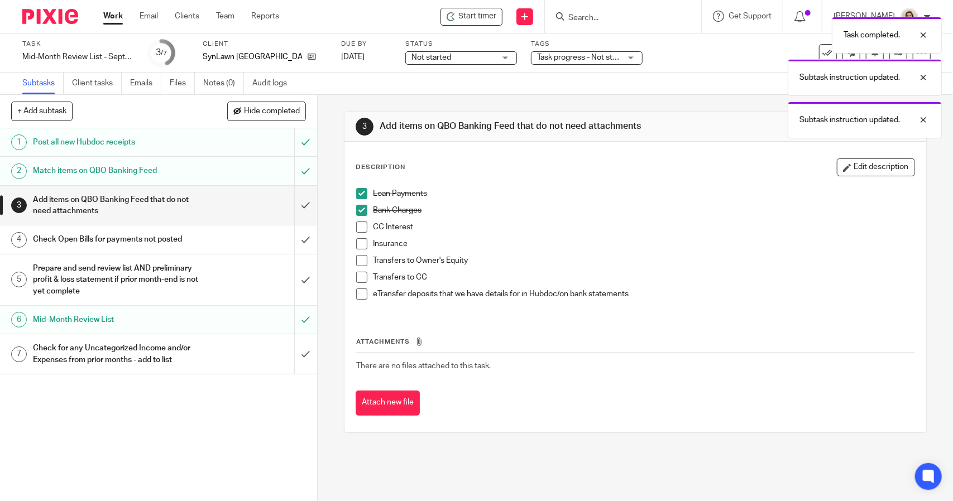
drag, startPoint x: 361, startPoint y: 227, endPoint x: 360, endPoint y: 234, distance: 6.7
click at [361, 227] on span at bounding box center [361, 227] width 11 height 11
click at [359, 240] on span at bounding box center [361, 243] width 11 height 11
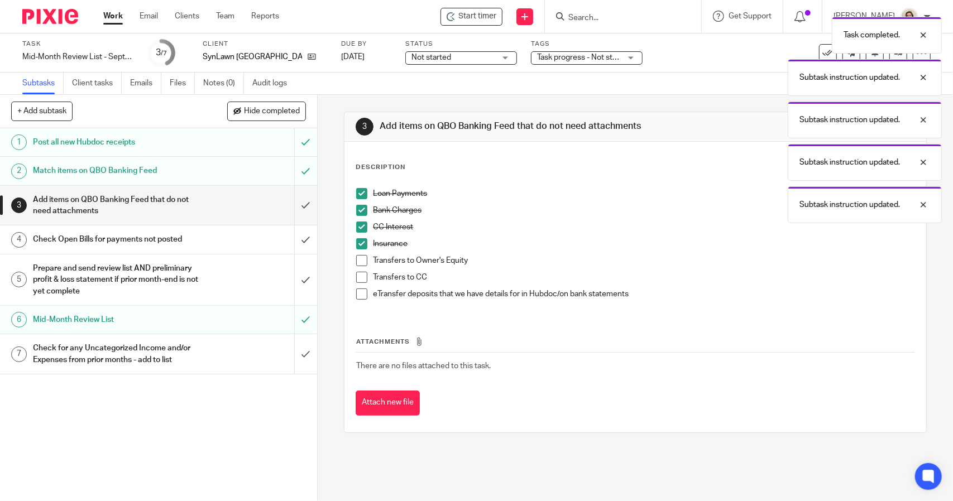
click at [359, 265] on span at bounding box center [361, 260] width 11 height 11
drag, startPoint x: 359, startPoint y: 274, endPoint x: 360, endPoint y: 285, distance: 11.2
click at [359, 275] on span at bounding box center [361, 277] width 11 height 11
click at [359, 290] on span at bounding box center [361, 294] width 11 height 11
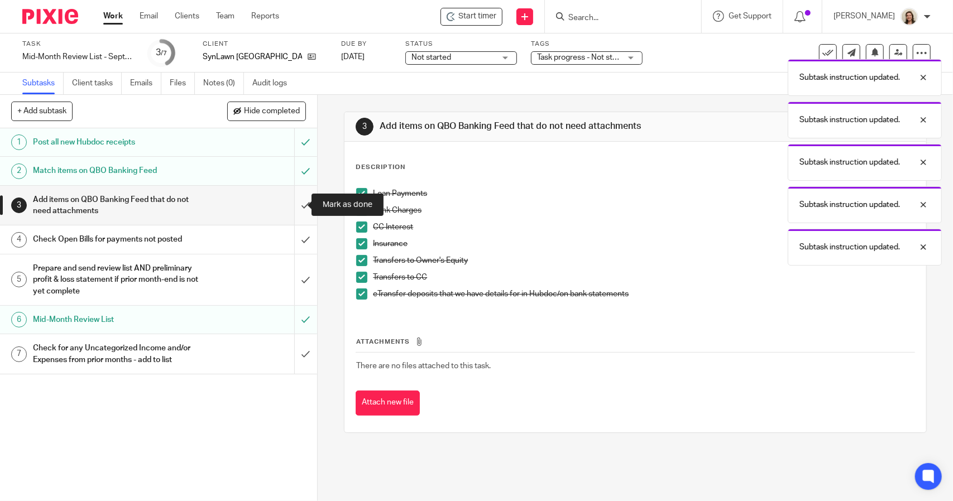
click at [292, 204] on input "submit" at bounding box center [158, 206] width 317 height 40
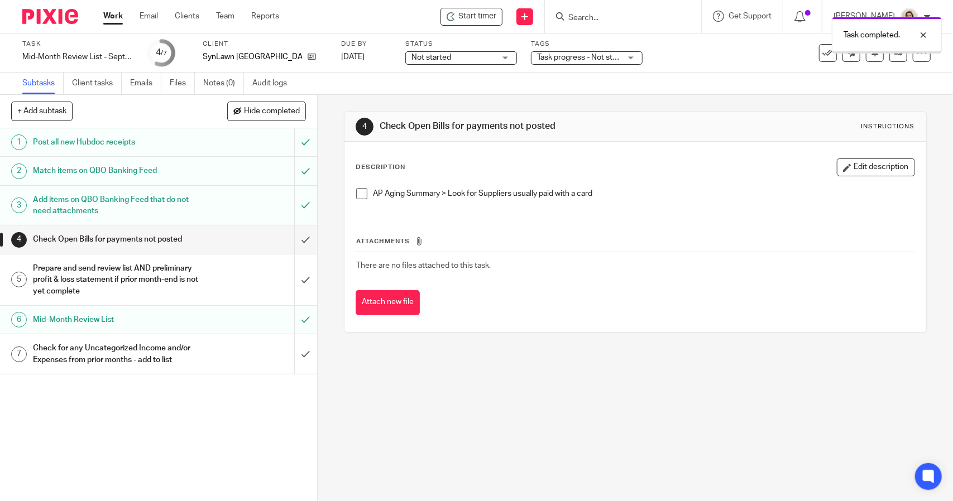
click at [361, 191] on span at bounding box center [361, 193] width 11 height 11
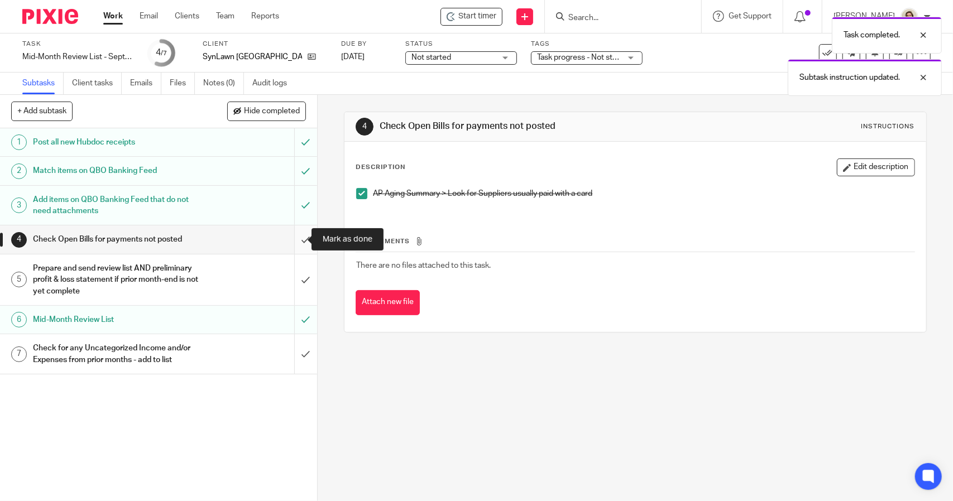
click at [301, 235] on input "submit" at bounding box center [158, 239] width 317 height 28
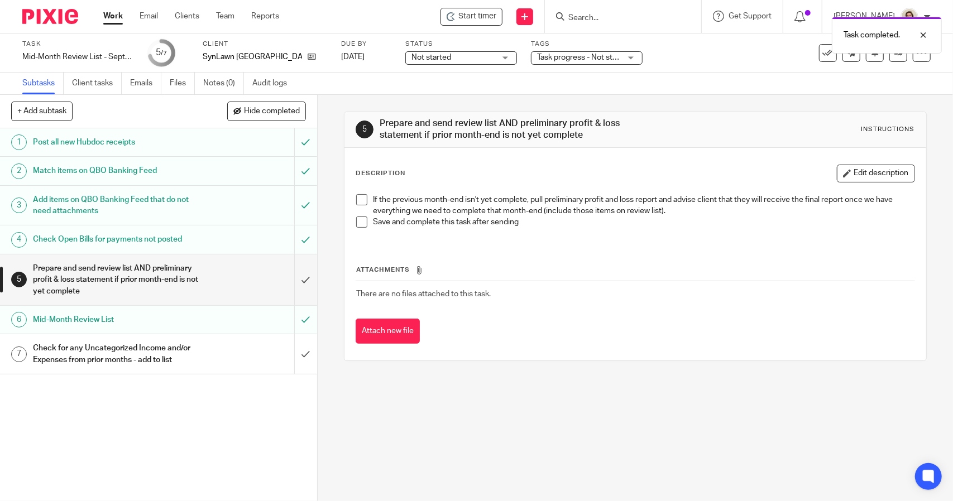
click at [356, 201] on span at bounding box center [361, 199] width 11 height 11
click at [356, 220] on span at bounding box center [361, 222] width 11 height 11
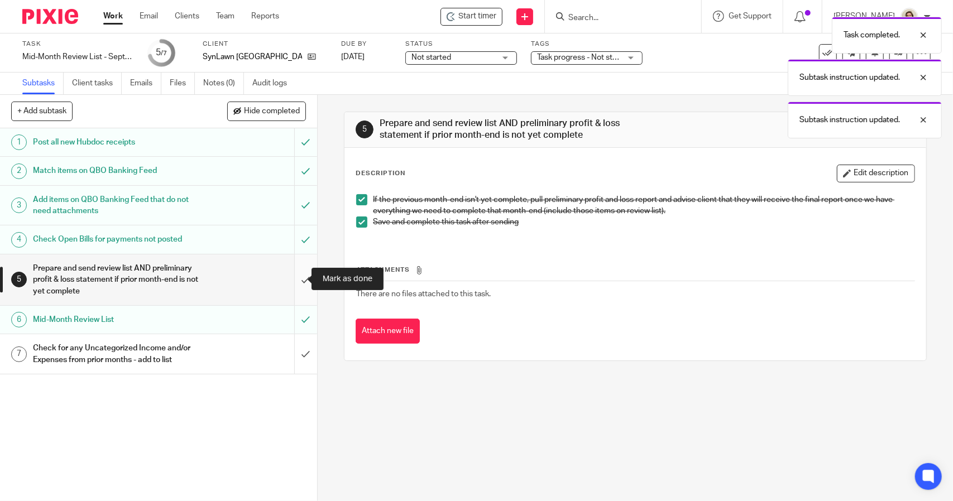
click at [297, 272] on input "submit" at bounding box center [158, 280] width 317 height 51
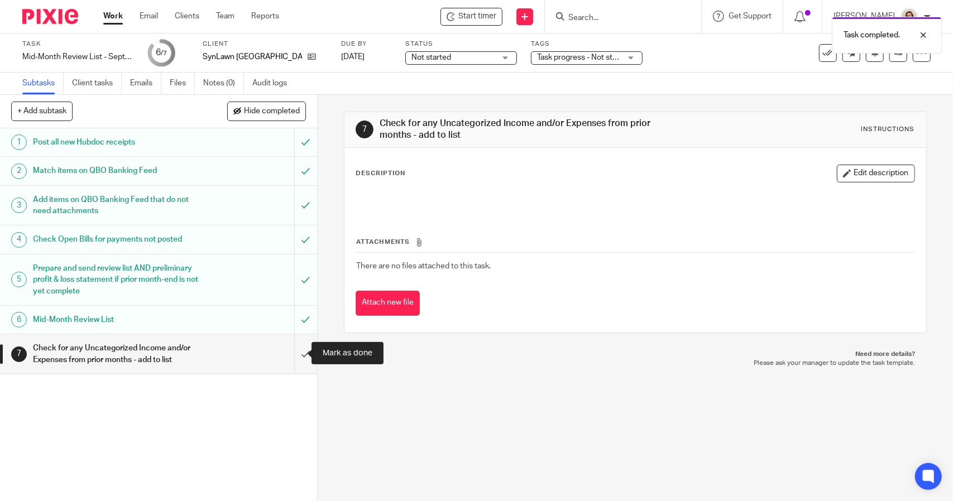
drag, startPoint x: 293, startPoint y: 349, endPoint x: 262, endPoint y: 296, distance: 61.8
click at [293, 349] on input "submit" at bounding box center [158, 354] width 317 height 40
